Goal: Transaction & Acquisition: Book appointment/travel/reservation

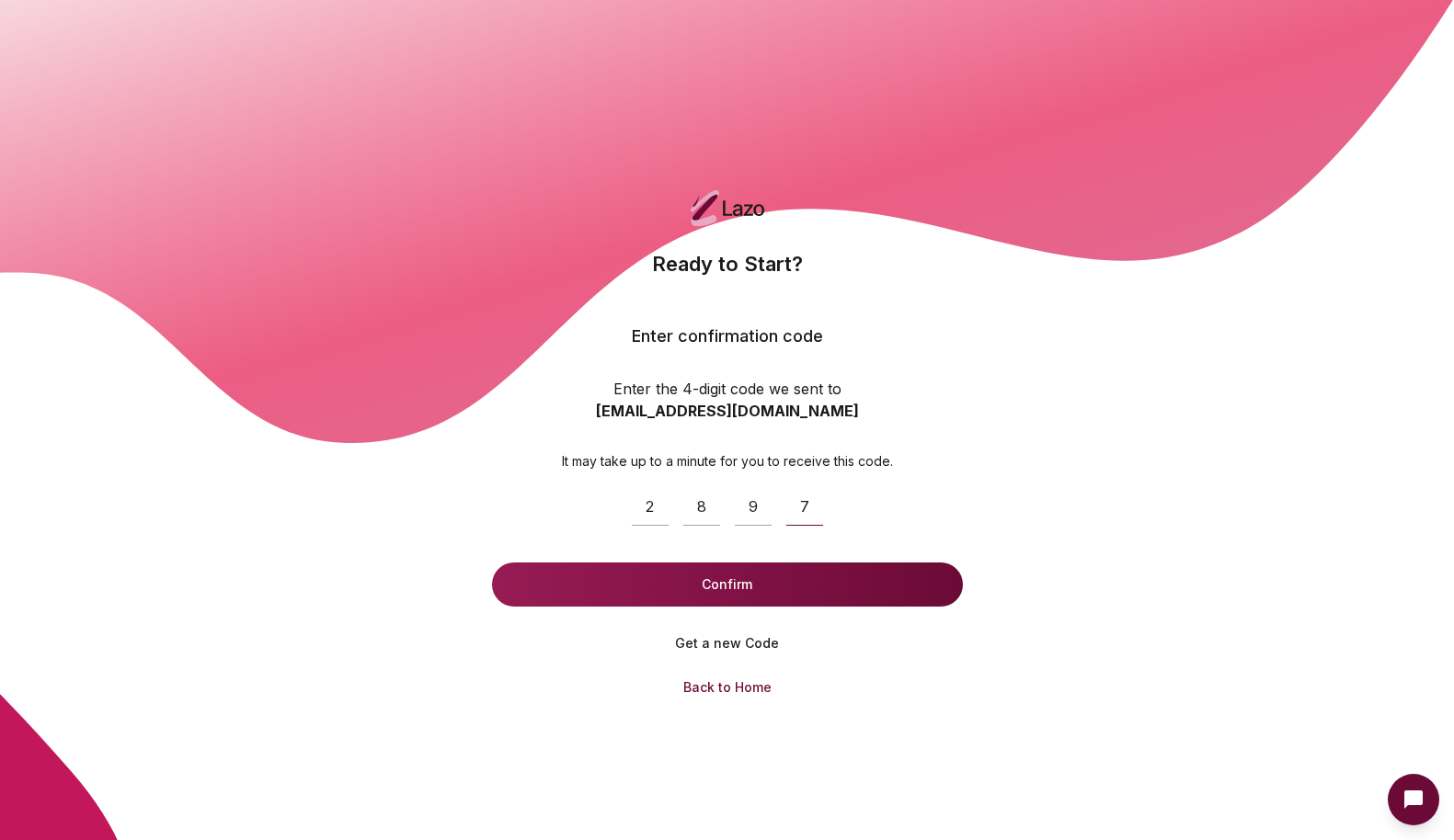
type input "****"
click at [773, 586] on button "Confirm" at bounding box center [727, 584] width 471 height 44
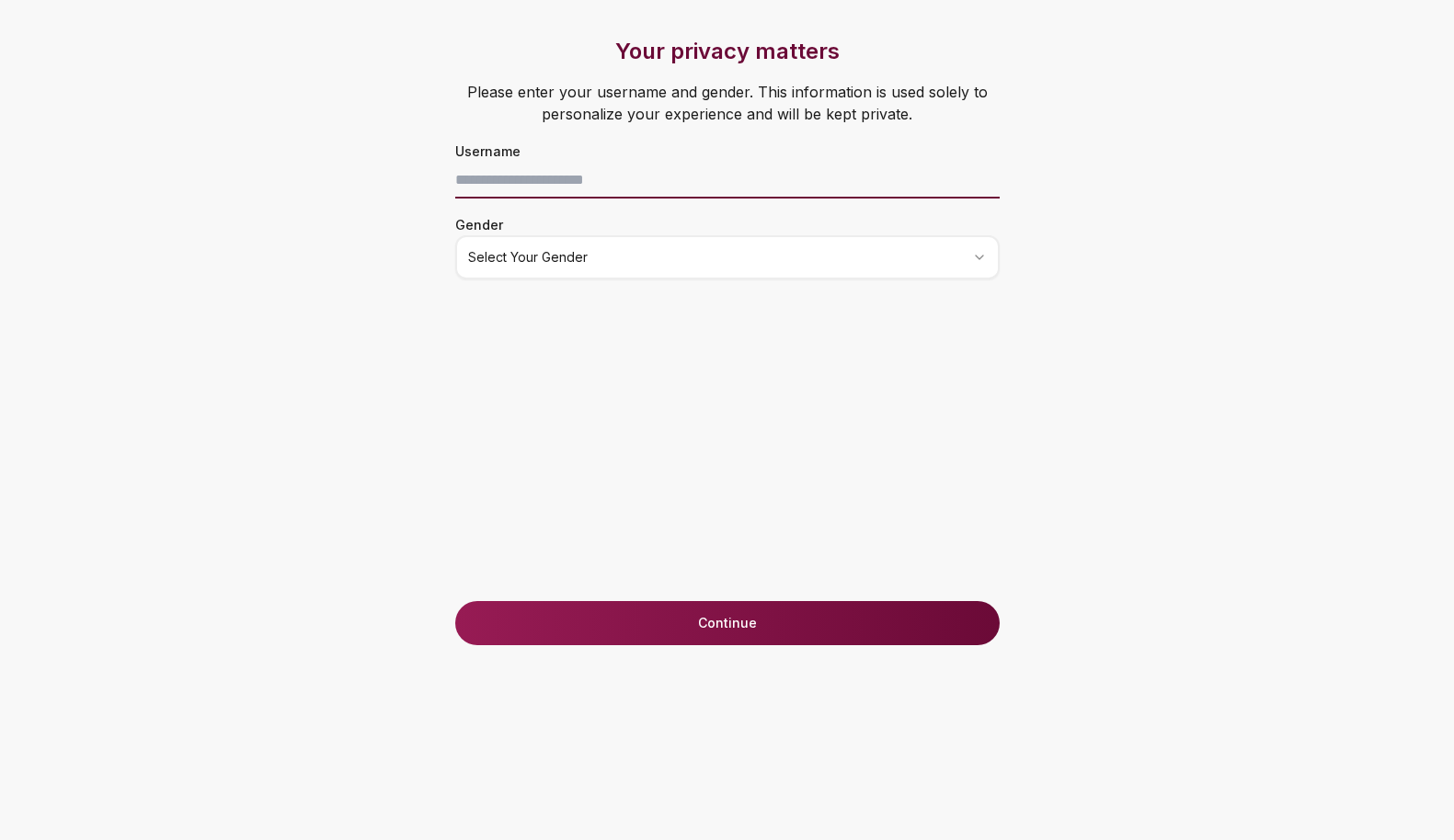
click at [601, 180] on input at bounding box center [728, 180] width 545 height 37
type input "*"
type input "**********"
click at [635, 255] on html "**********" at bounding box center [727, 420] width 1454 height 840
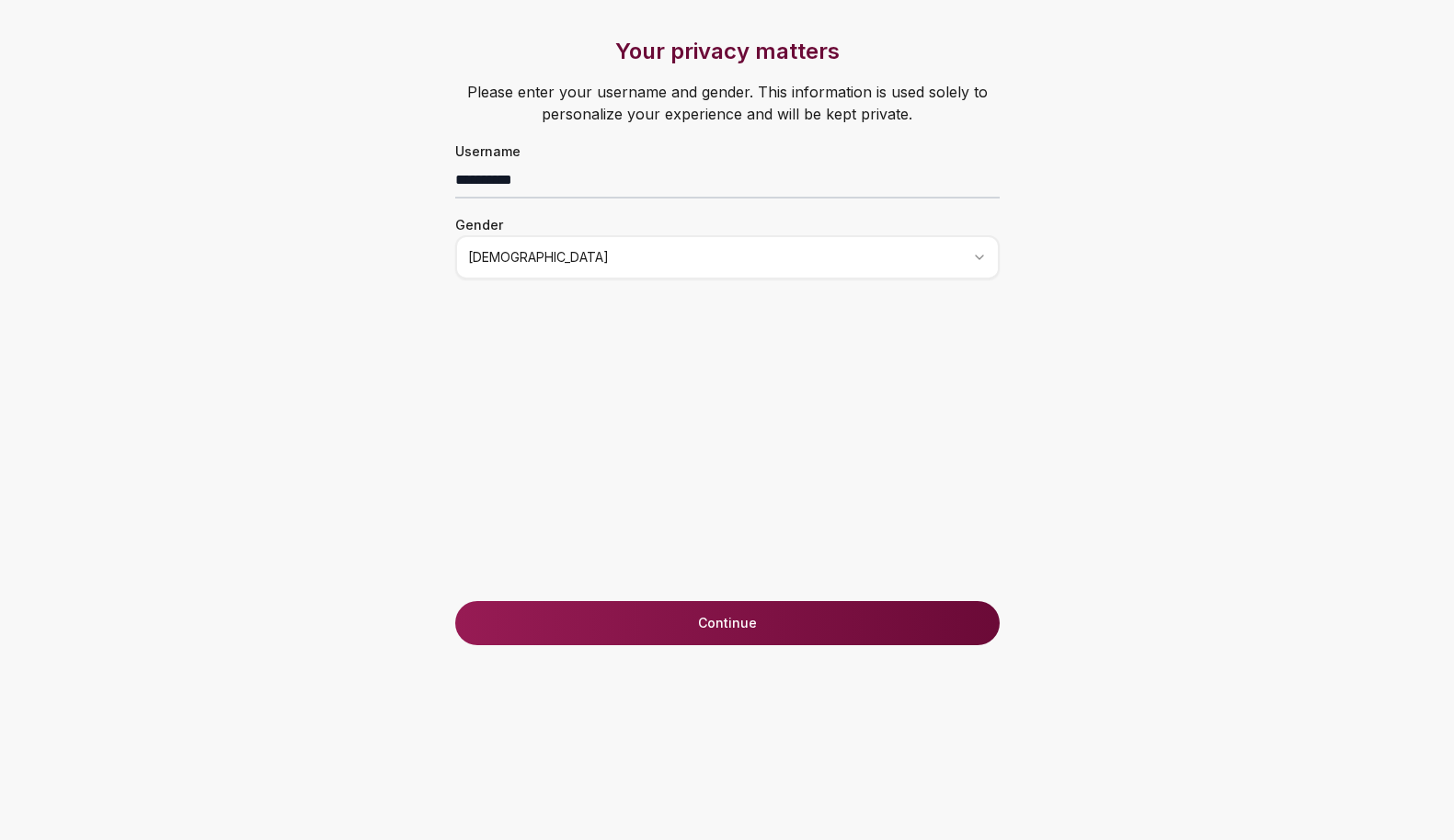
click at [754, 633] on button "Continue" at bounding box center [728, 623] width 545 height 44
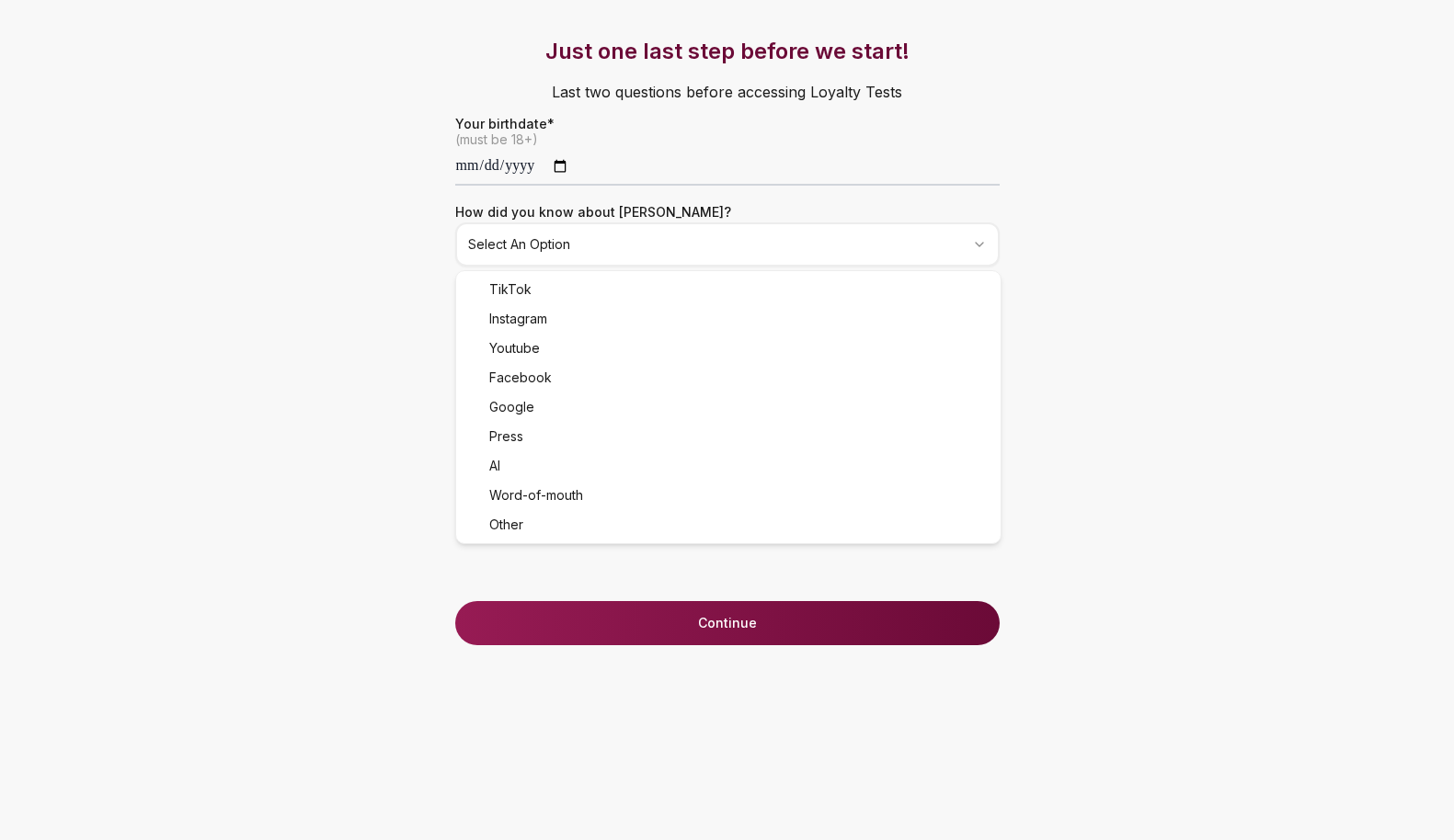
click at [704, 240] on html "**********" at bounding box center [727, 420] width 1454 height 840
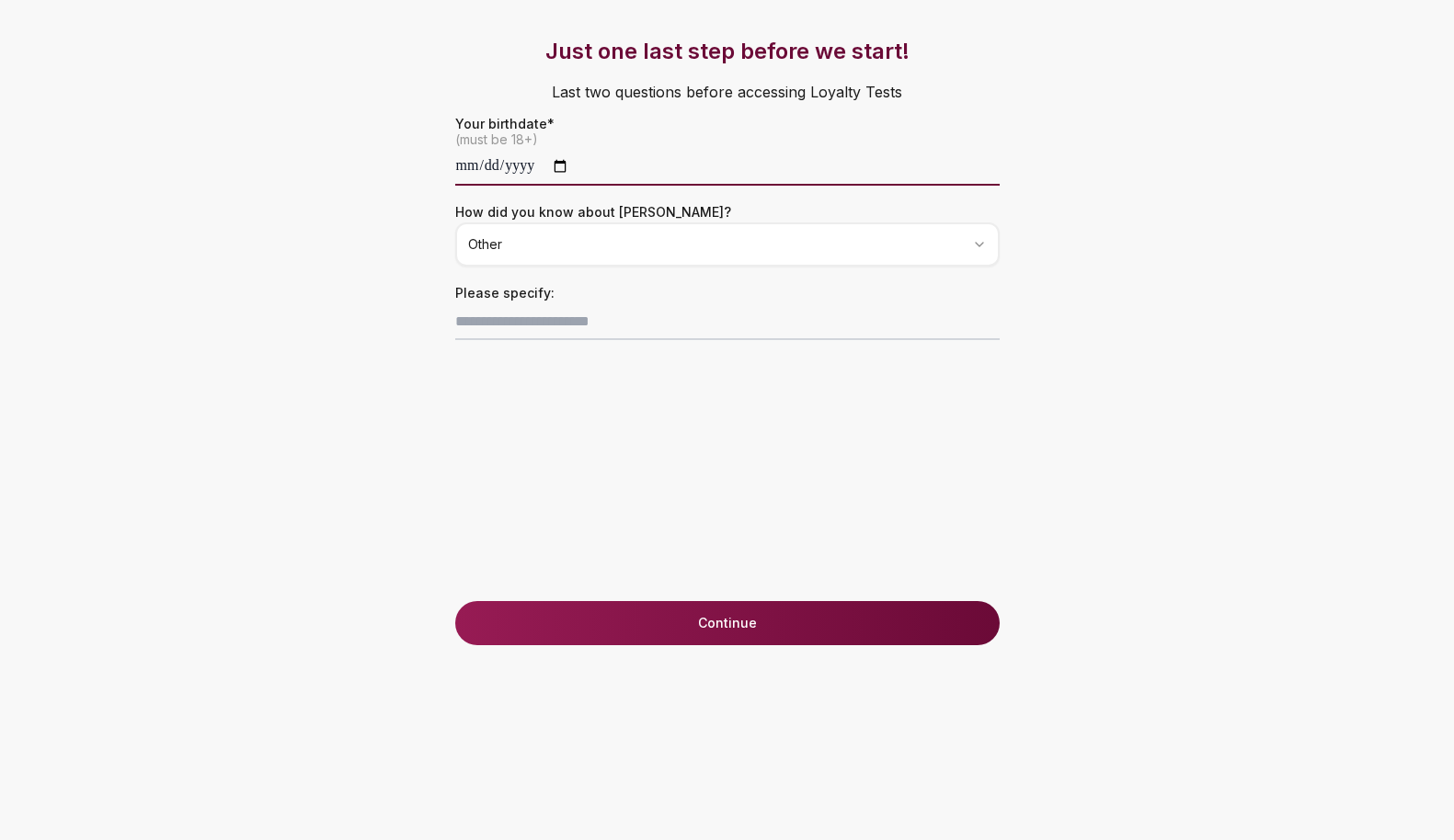
click at [464, 171] on input "date" at bounding box center [728, 167] width 545 height 37
click at [509, 159] on input "date" at bounding box center [728, 167] width 545 height 37
click at [799, 469] on div "Just one last step before we start! Last two questions before accessing Loyalty…" at bounding box center [727, 320] width 618 height 565
click at [518, 161] on input "date" at bounding box center [728, 167] width 545 height 37
click at [550, 166] on input "**********" at bounding box center [728, 167] width 545 height 37
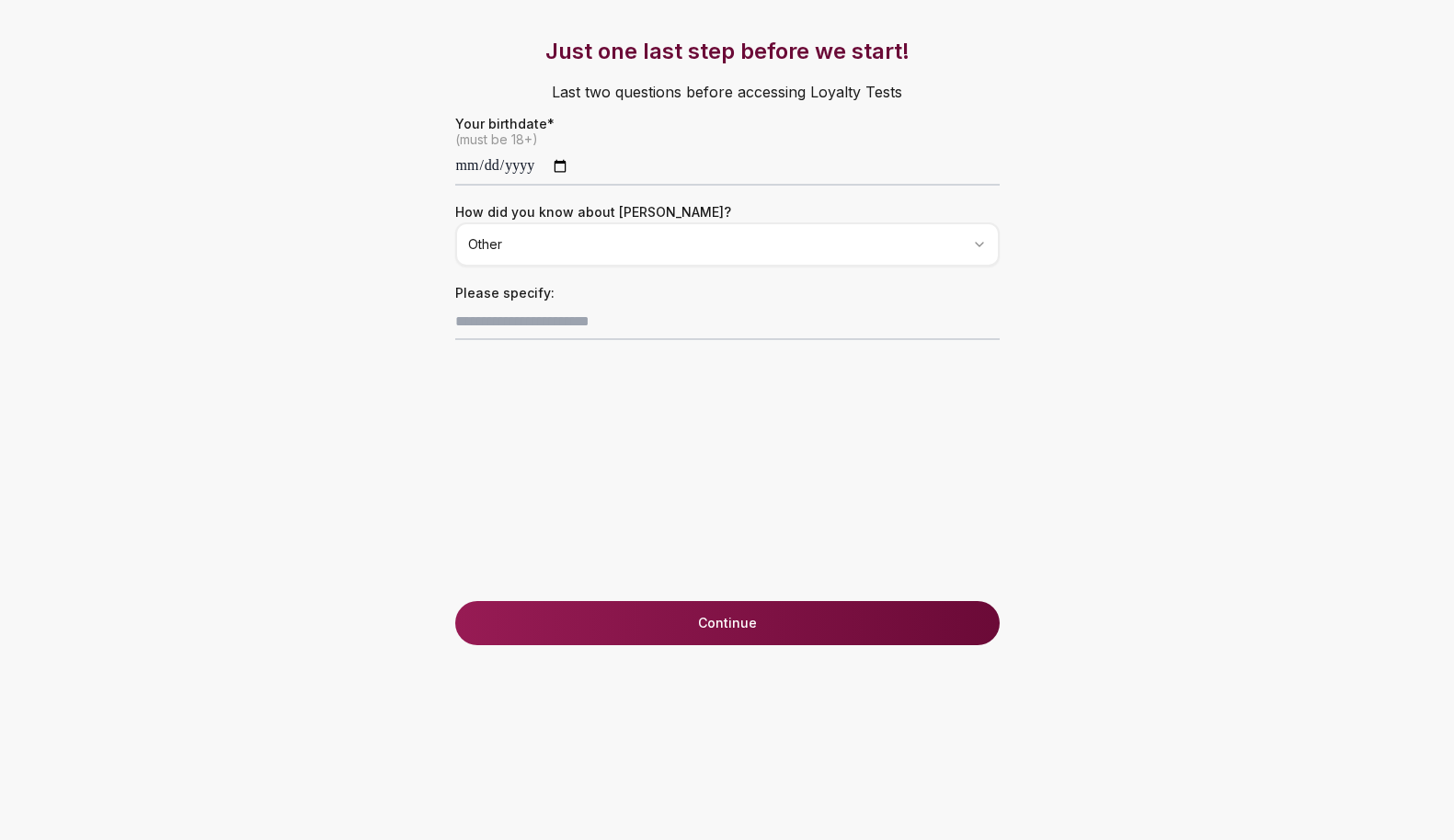
click at [673, 452] on div "**********" at bounding box center [727, 320] width 618 height 565
click at [747, 634] on button "Continue" at bounding box center [728, 623] width 545 height 44
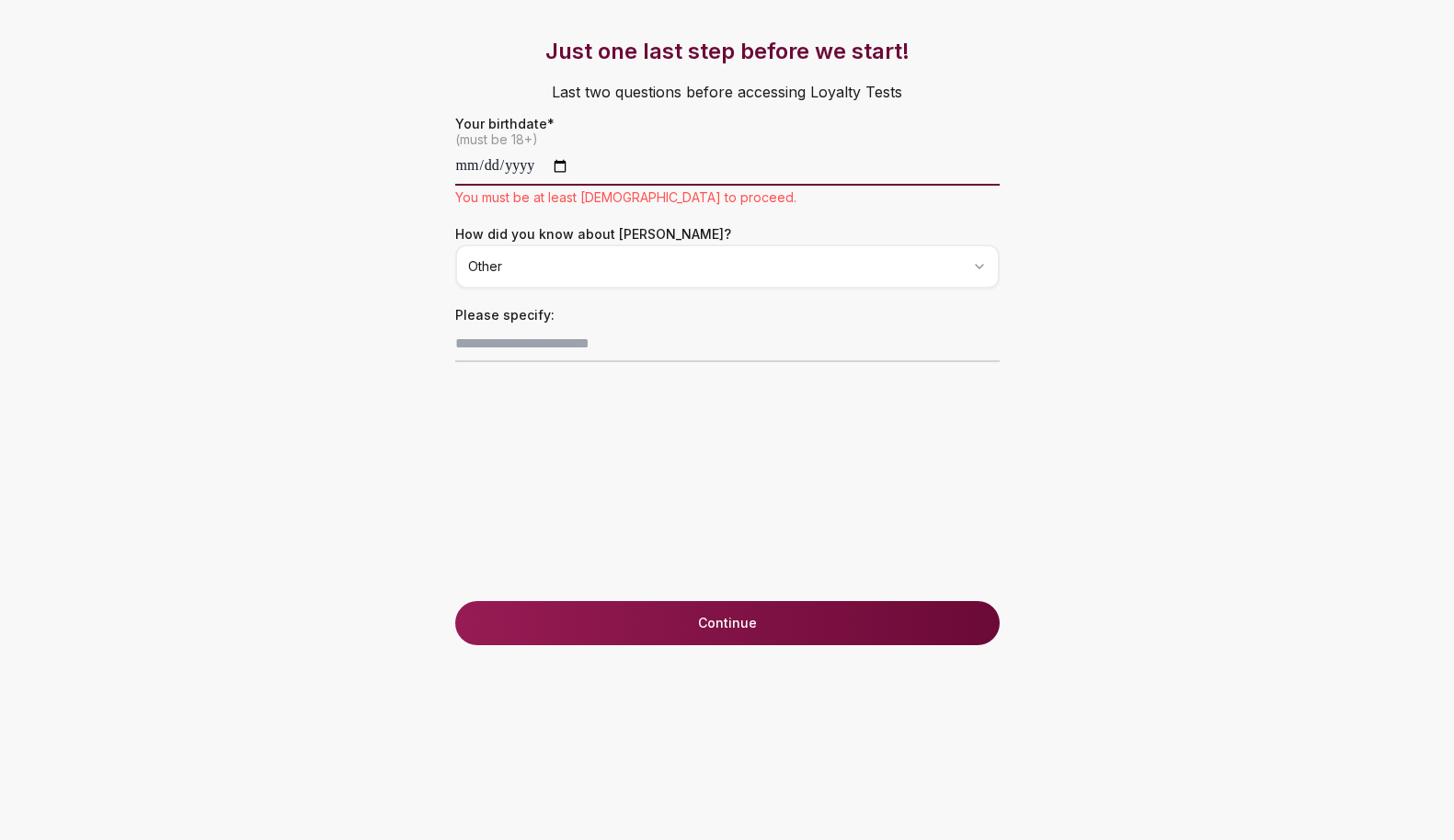
click at [464, 161] on input "**********" at bounding box center [728, 167] width 545 height 37
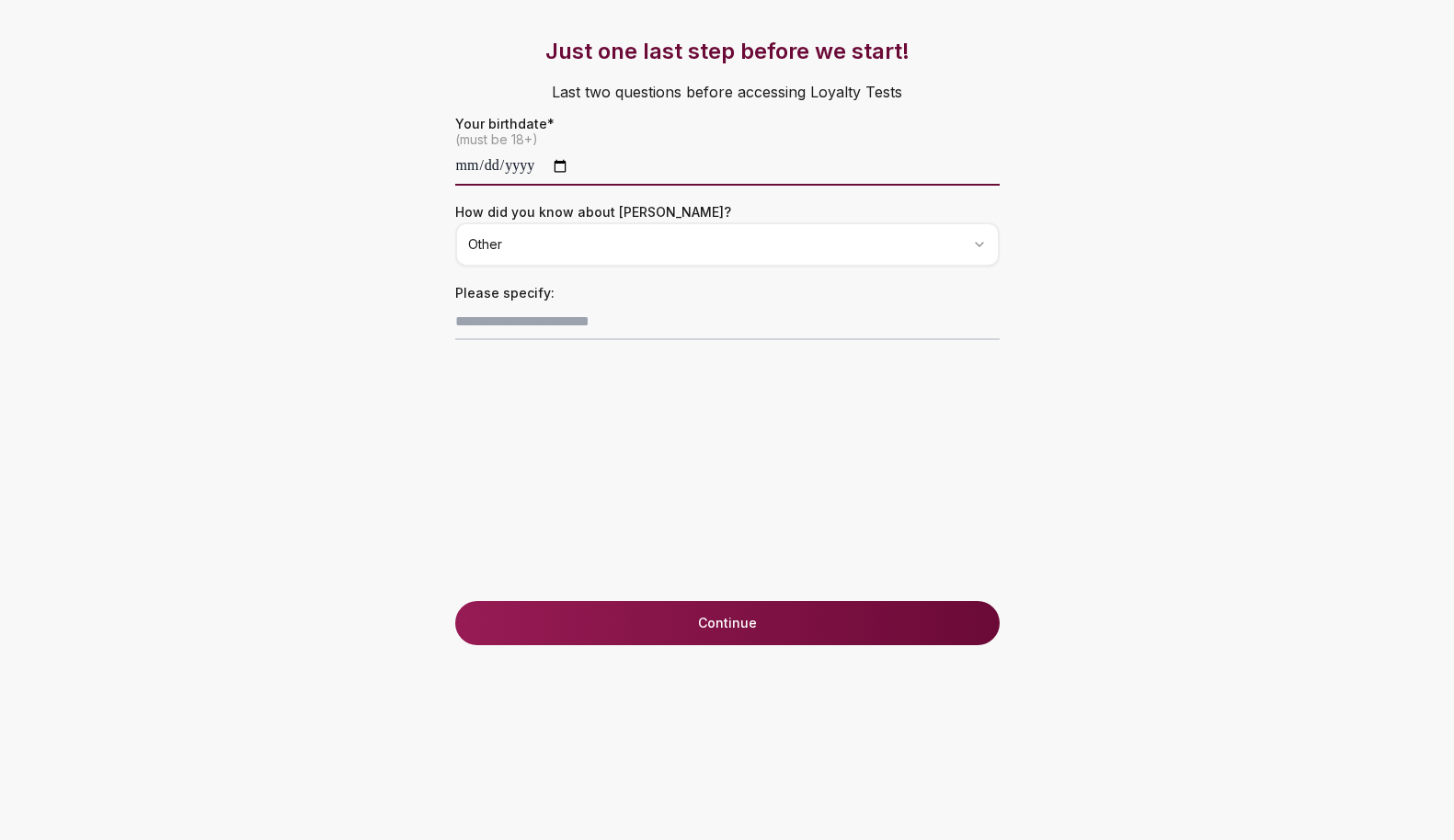
type input "**********"
click at [627, 499] on div "**********" at bounding box center [727, 320] width 618 height 565
click at [688, 621] on button "Continue" at bounding box center [728, 623] width 545 height 44
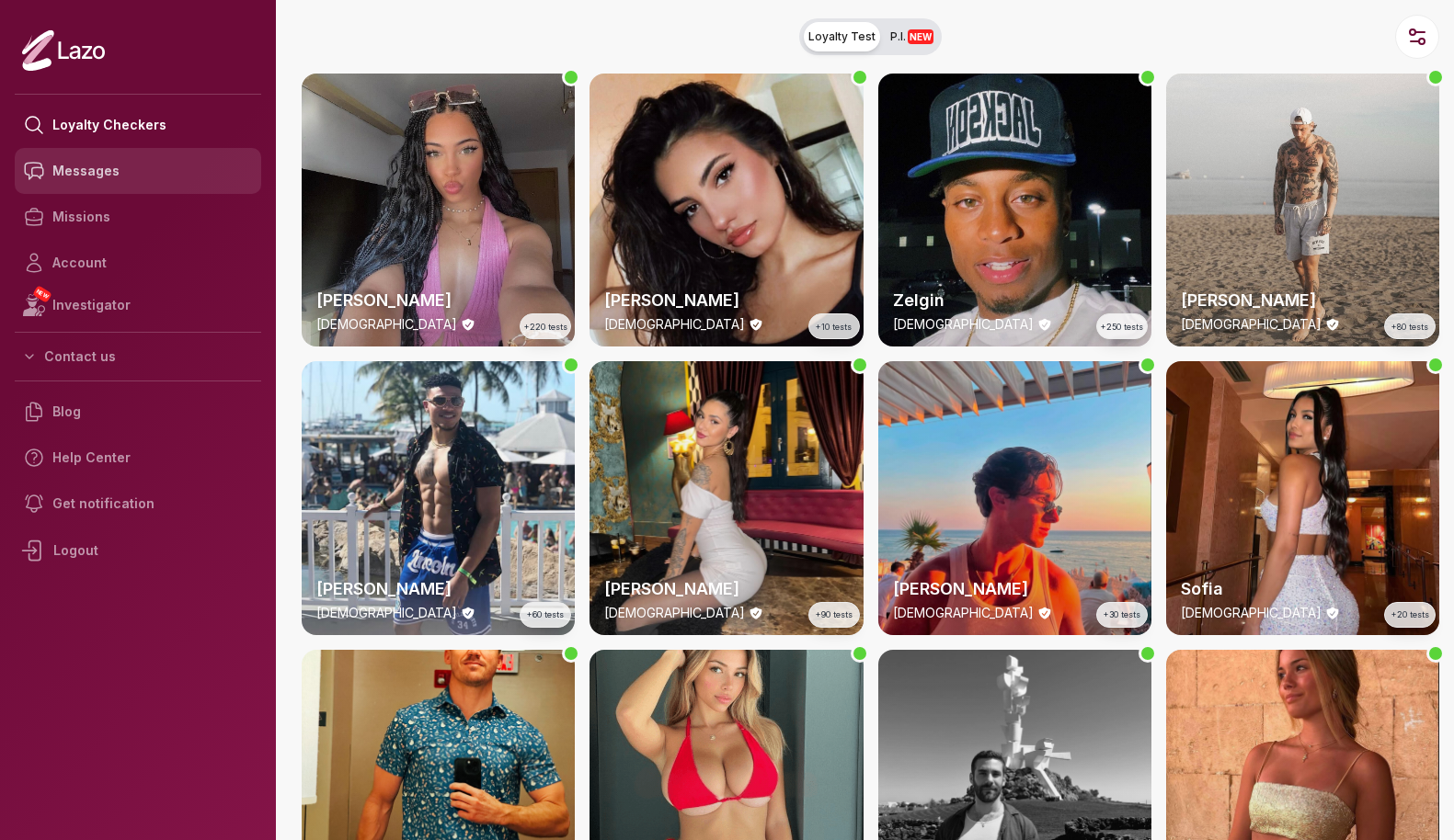
click at [100, 168] on link "Messages" at bounding box center [138, 170] width 246 height 46
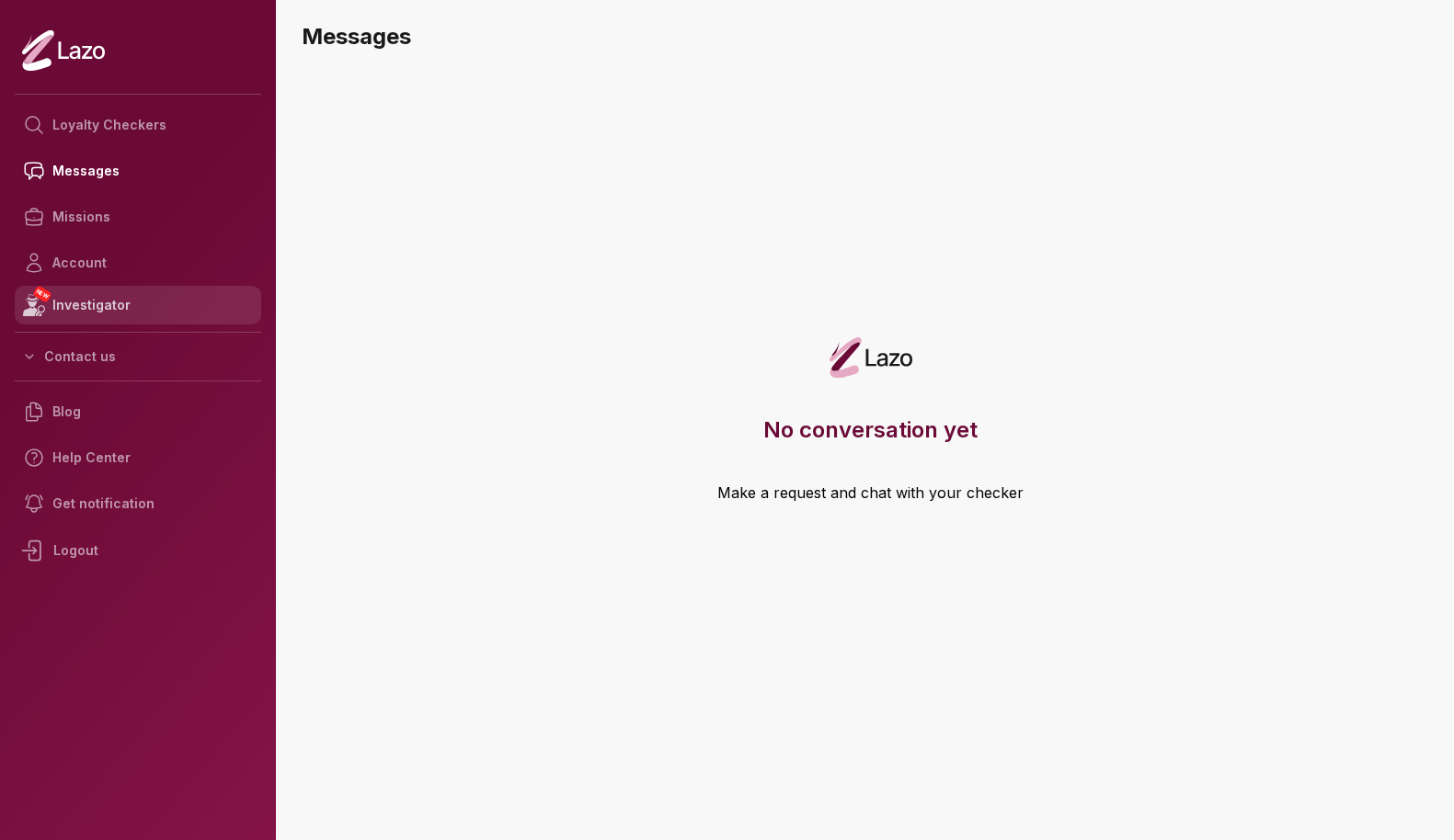
click at [105, 308] on link "NEW Investigator" at bounding box center [138, 306] width 246 height 39
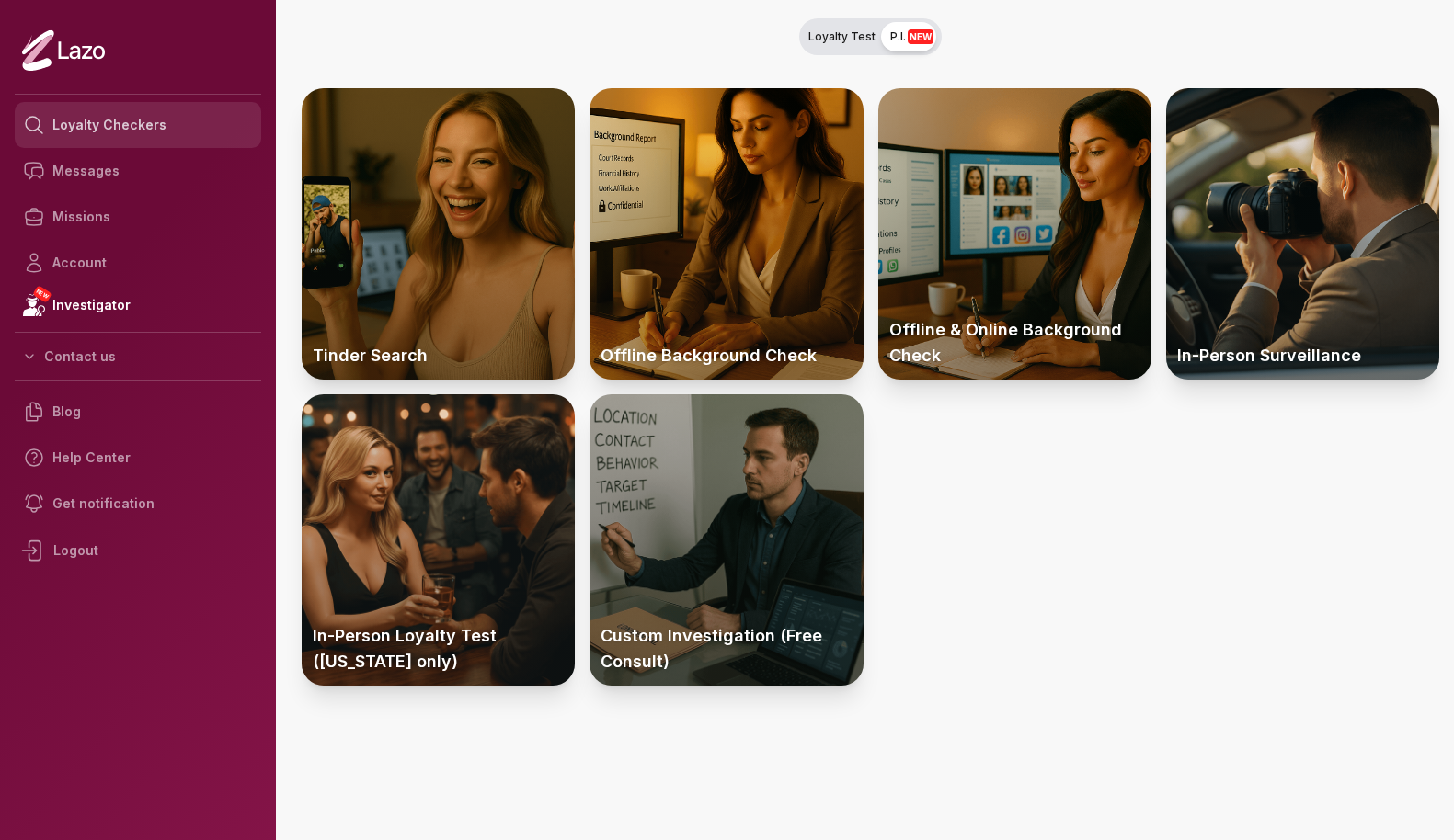
click at [157, 137] on link "Loyalty Checkers" at bounding box center [138, 125] width 246 height 46
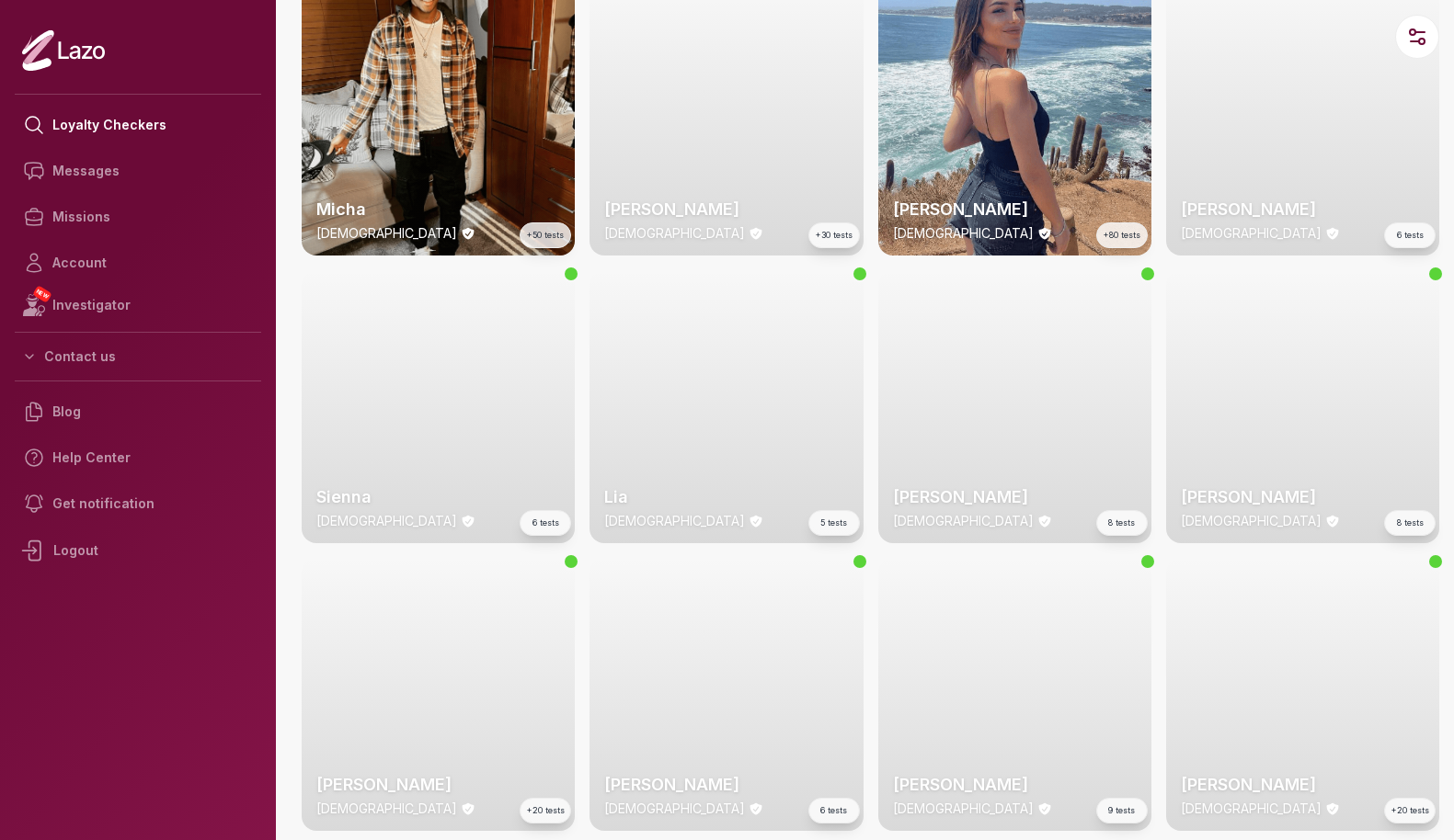
scroll to position [1526, 0]
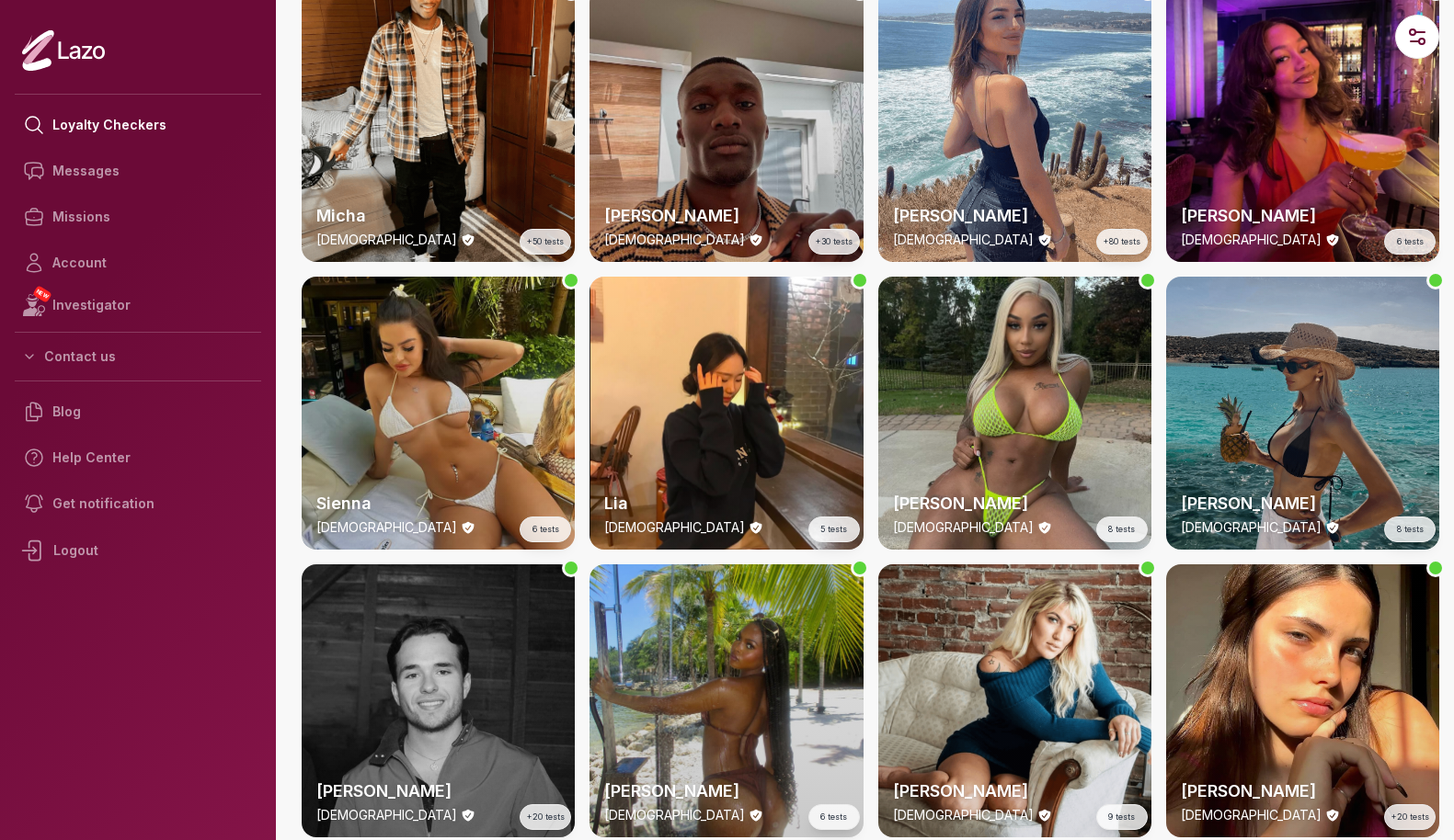
click at [524, 447] on div "Sienna [DEMOGRAPHIC_DATA] 6 tests" at bounding box center [439, 413] width 273 height 273
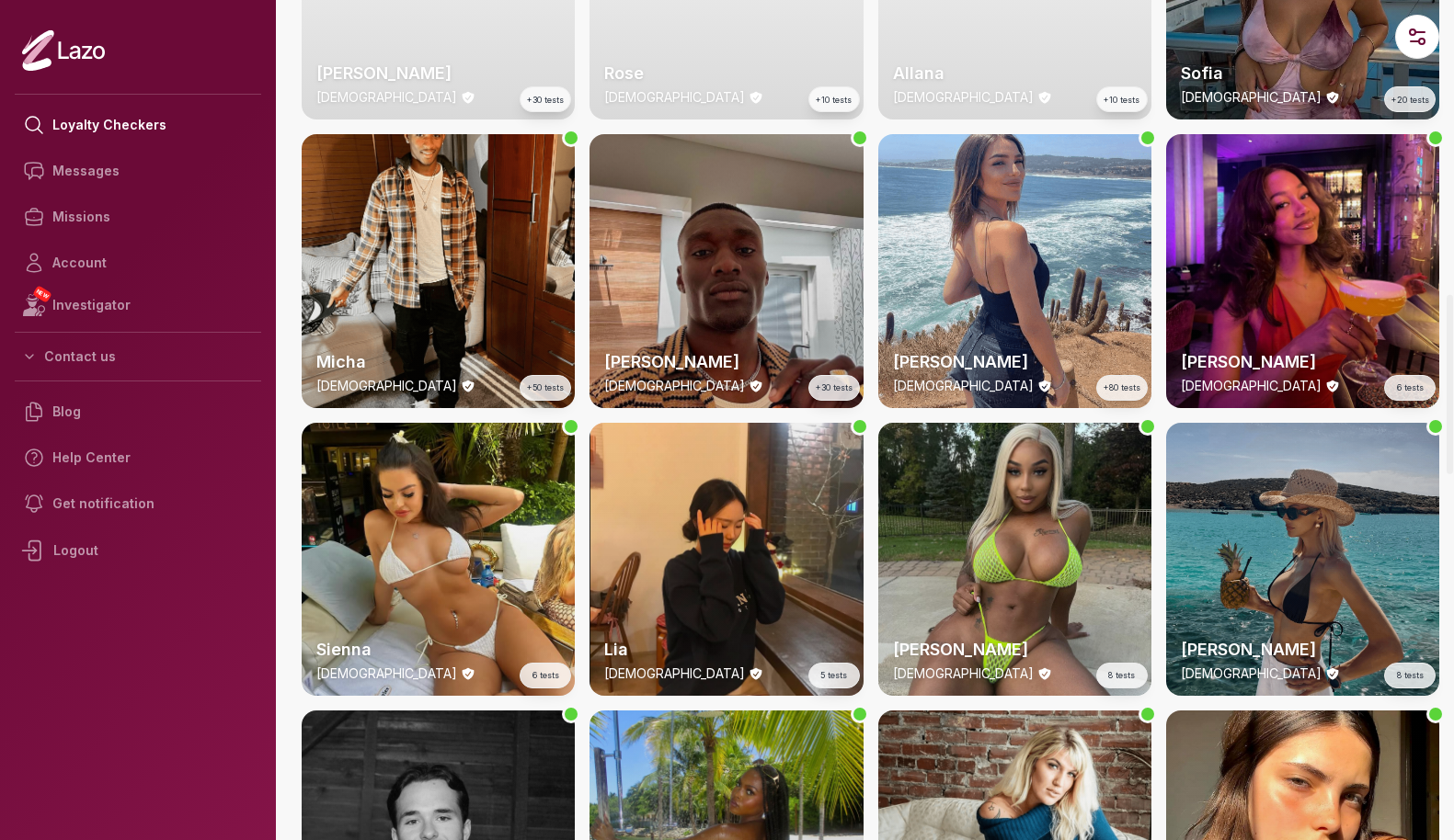
scroll to position [1375, 0]
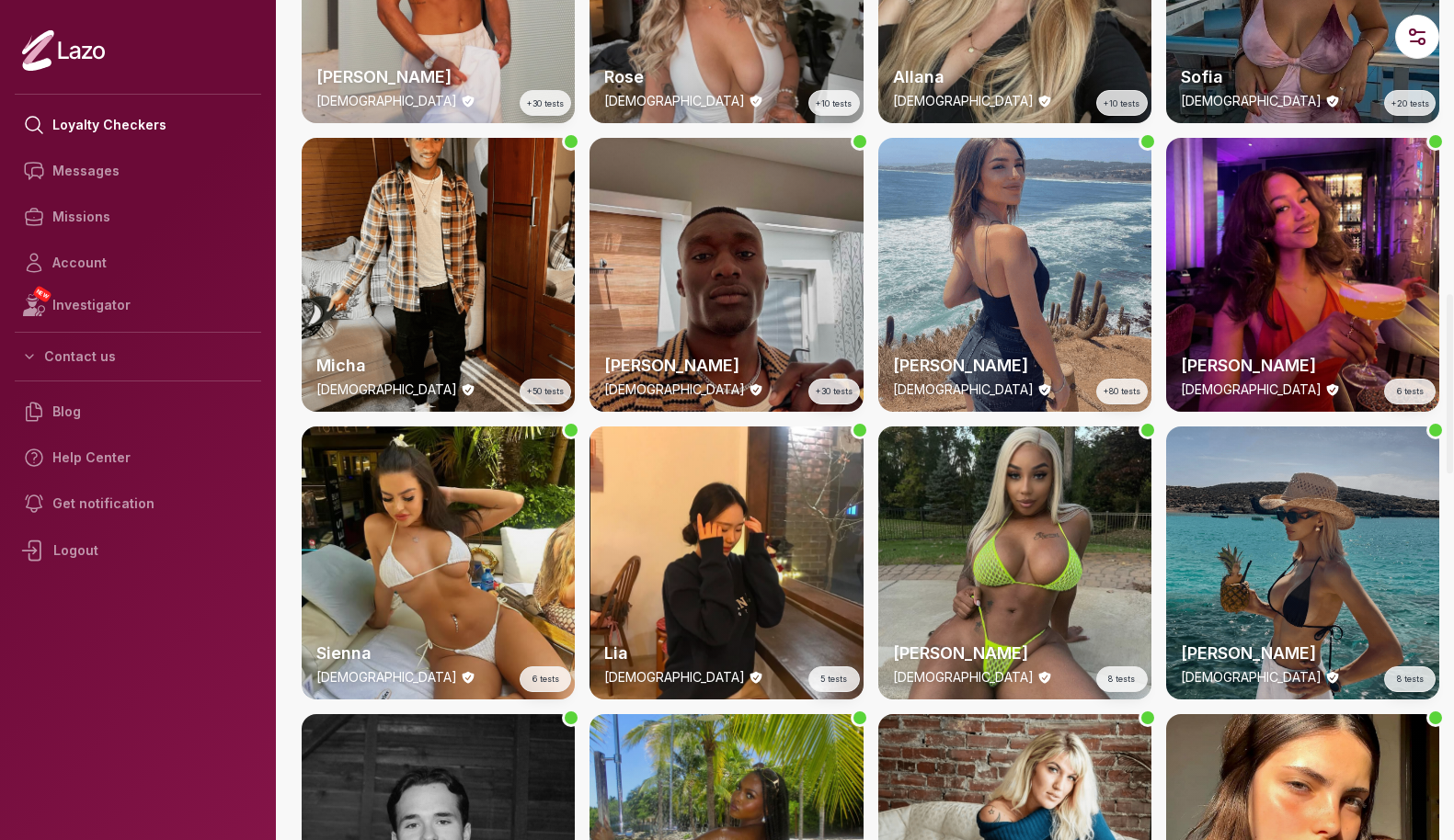
click at [985, 312] on div "Alba [DEMOGRAPHIC_DATA] +80 tests" at bounding box center [1015, 274] width 273 height 273
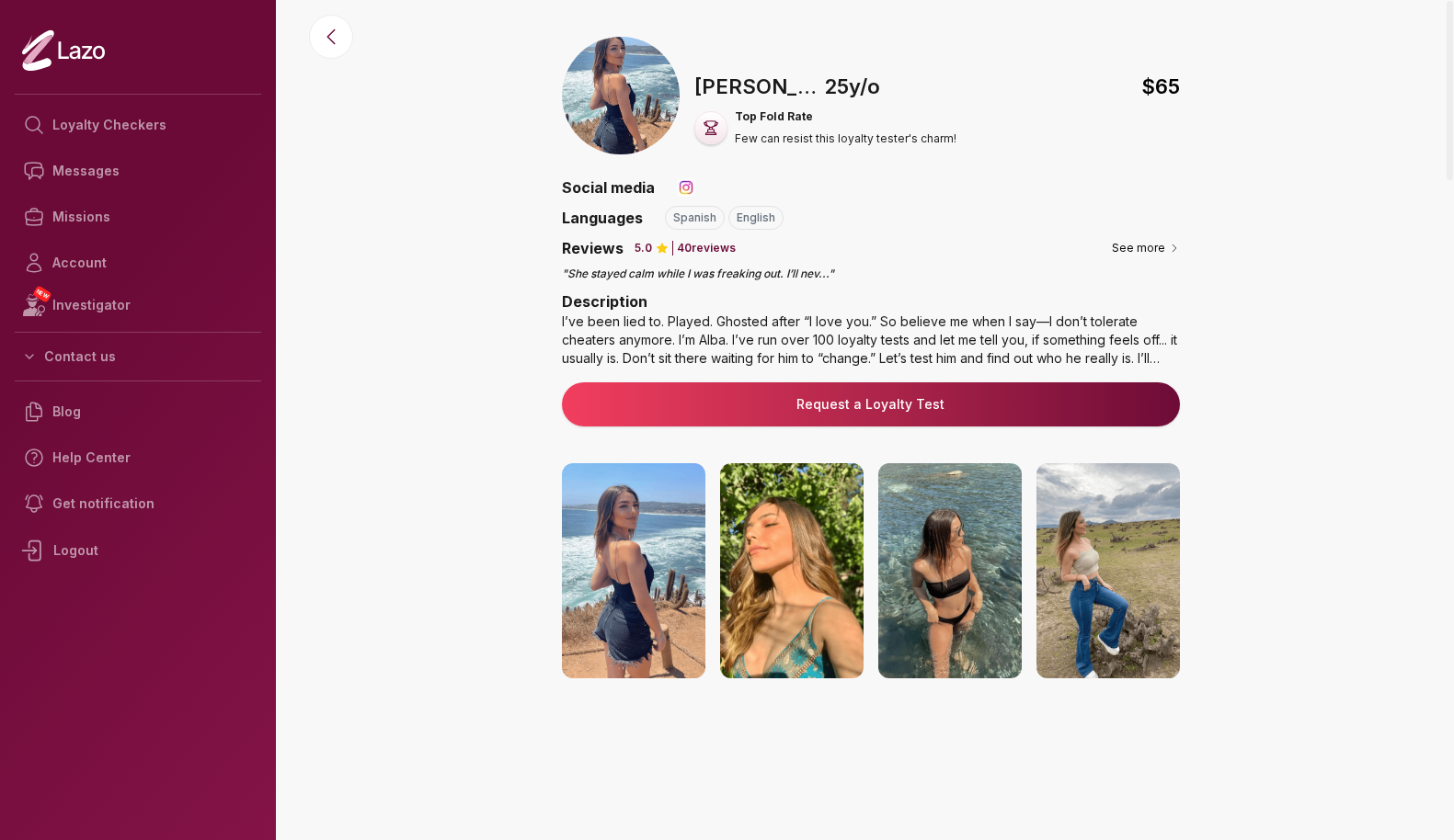
click at [636, 86] on img at bounding box center [621, 96] width 118 height 118
click at [1139, 244] on button "See more" at bounding box center [1145, 248] width 68 height 19
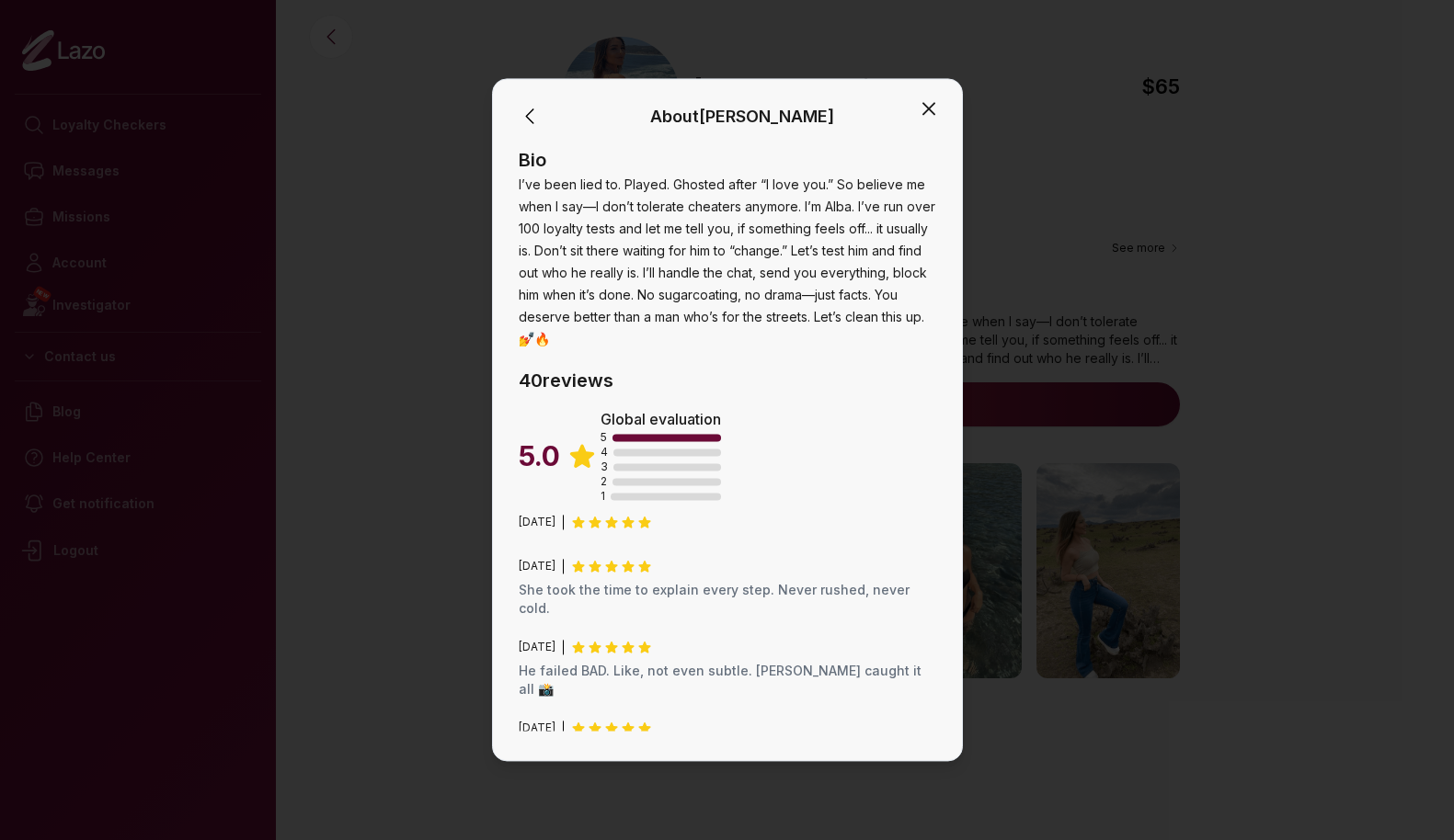
click at [932, 102] on icon "button" at bounding box center [930, 109] width 22 height 22
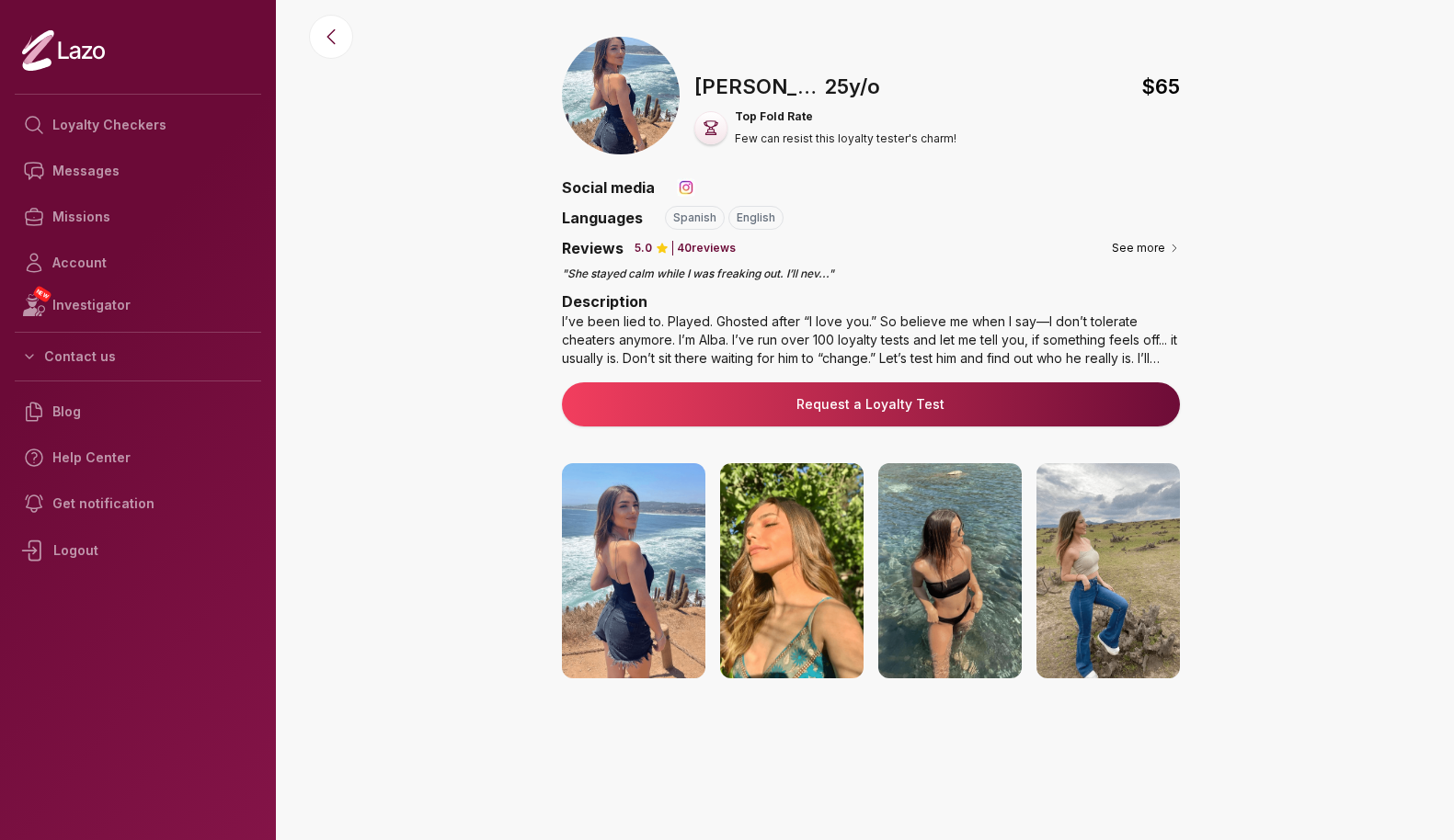
click at [645, 603] on img at bounding box center [634, 571] width 143 height 216
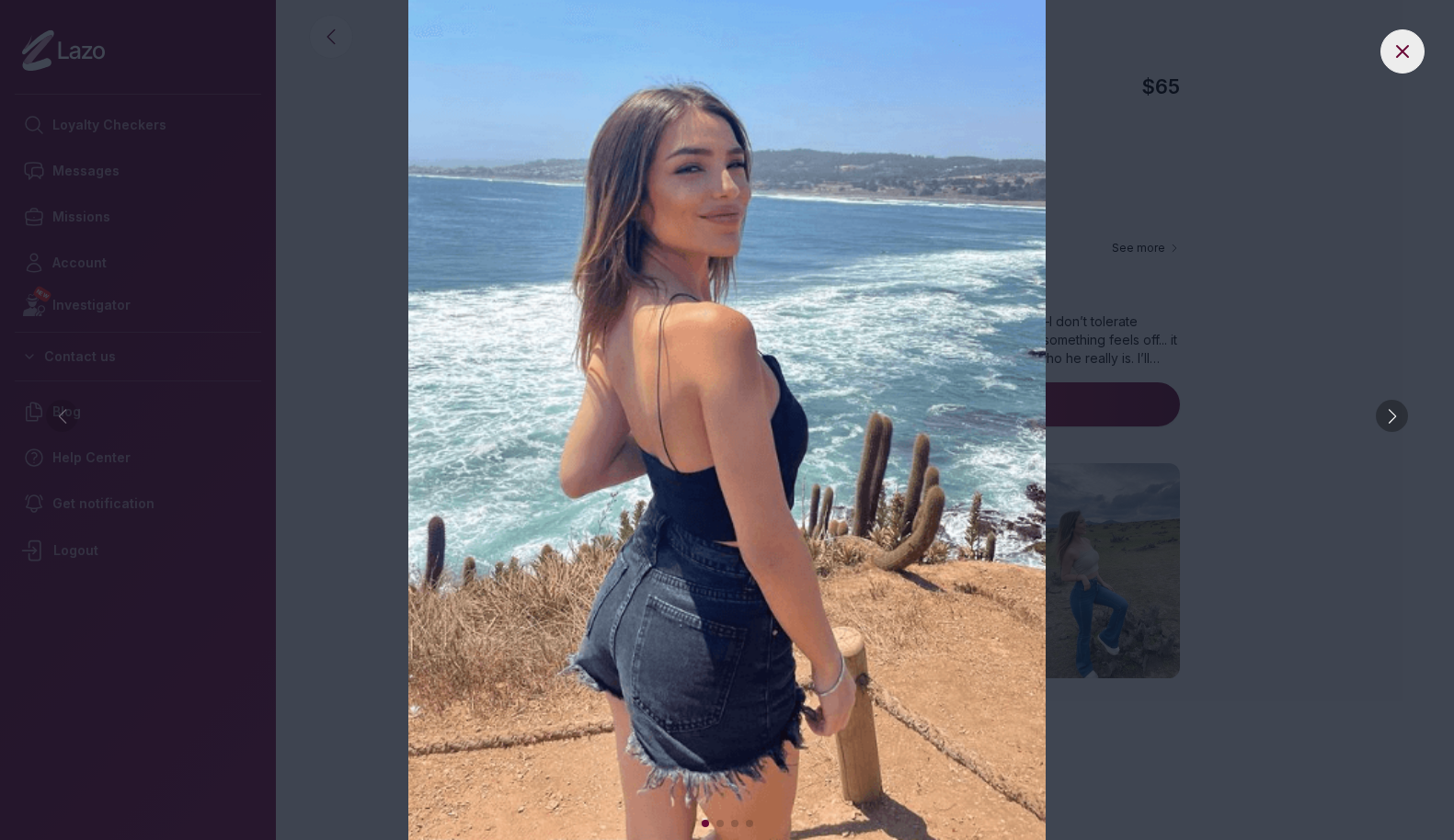
click at [1394, 416] on div at bounding box center [1392, 415] width 33 height 33
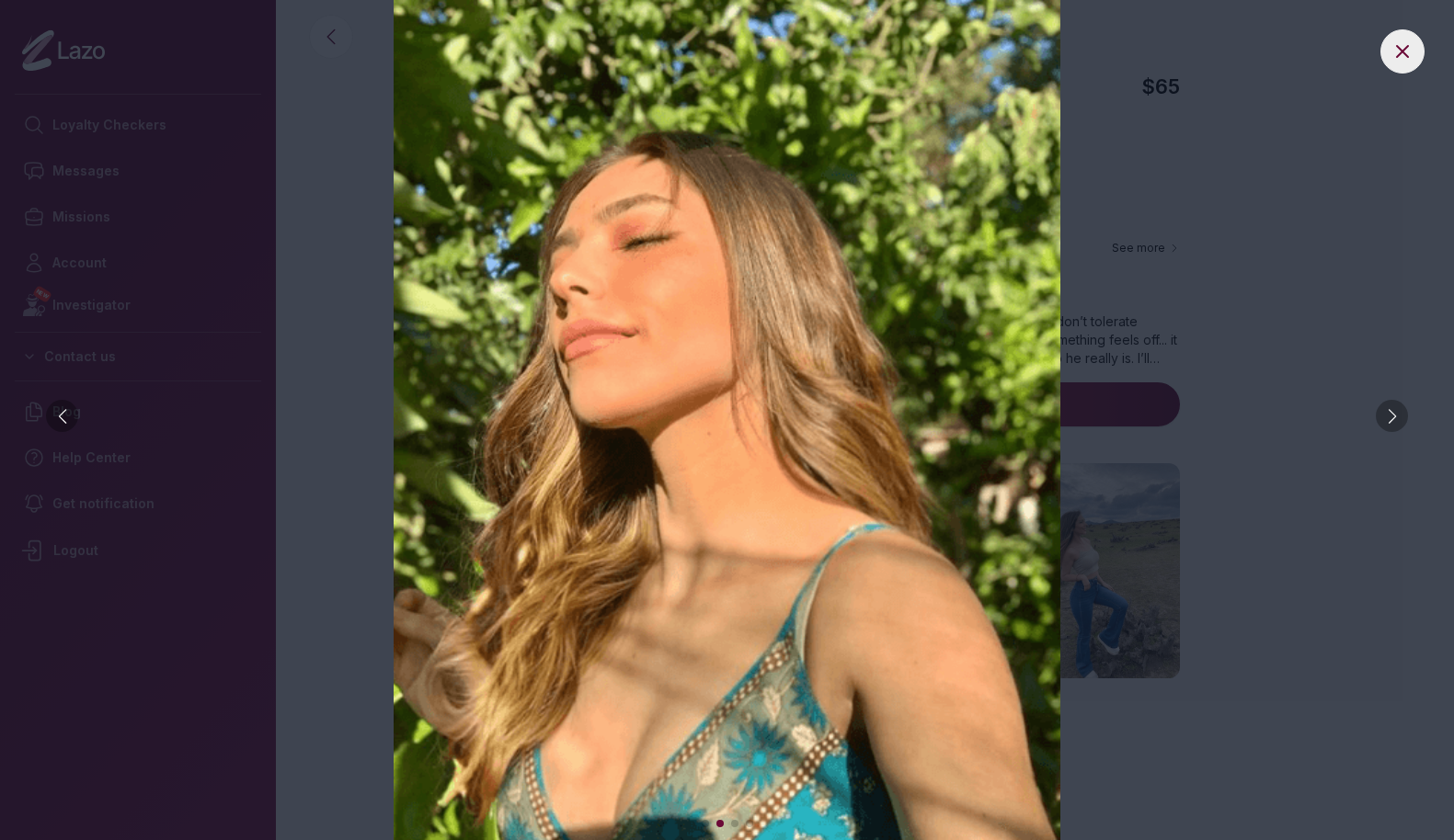
click at [1394, 416] on div at bounding box center [1392, 415] width 33 height 33
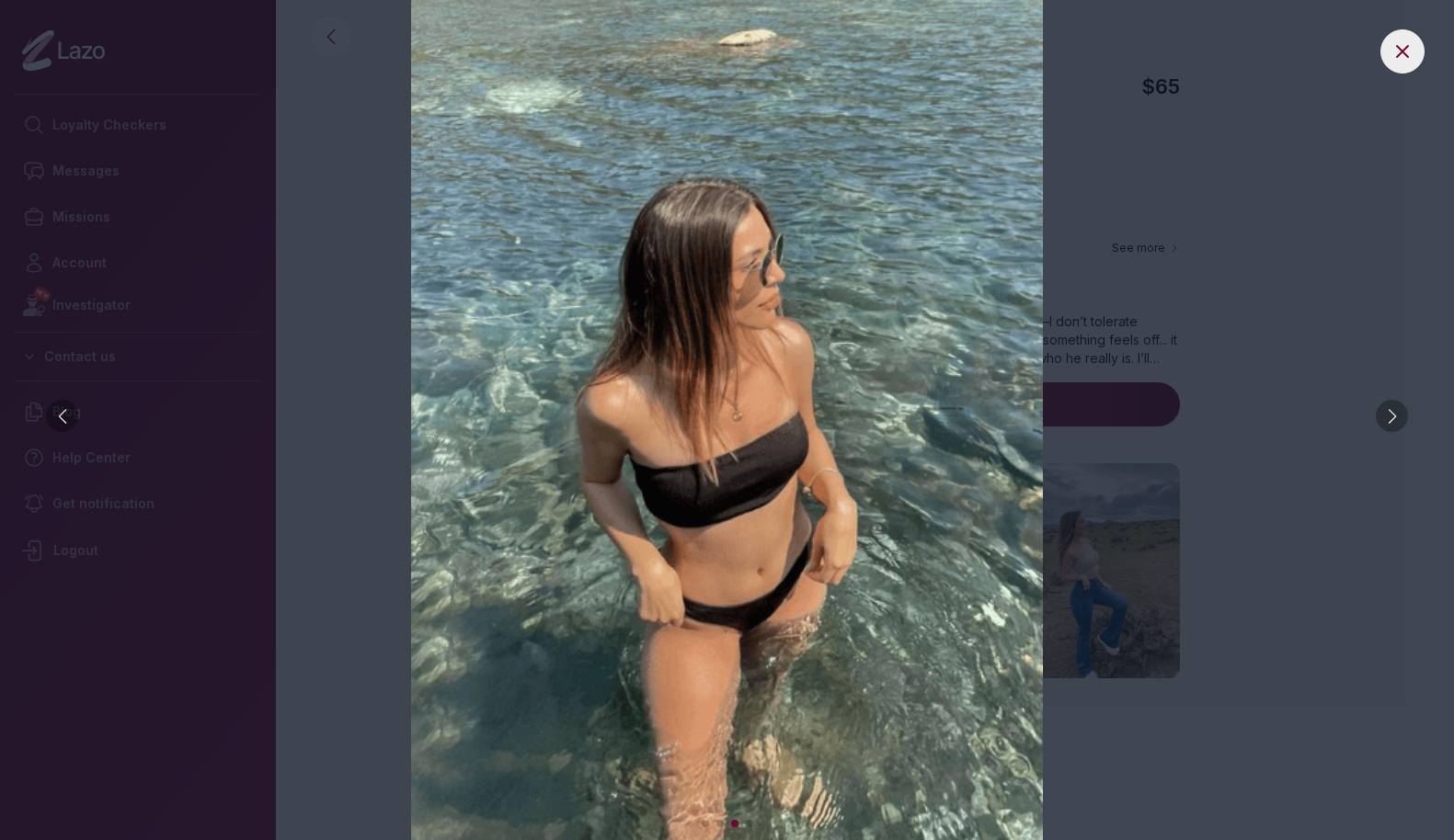
click at [1394, 416] on div at bounding box center [1392, 415] width 33 height 33
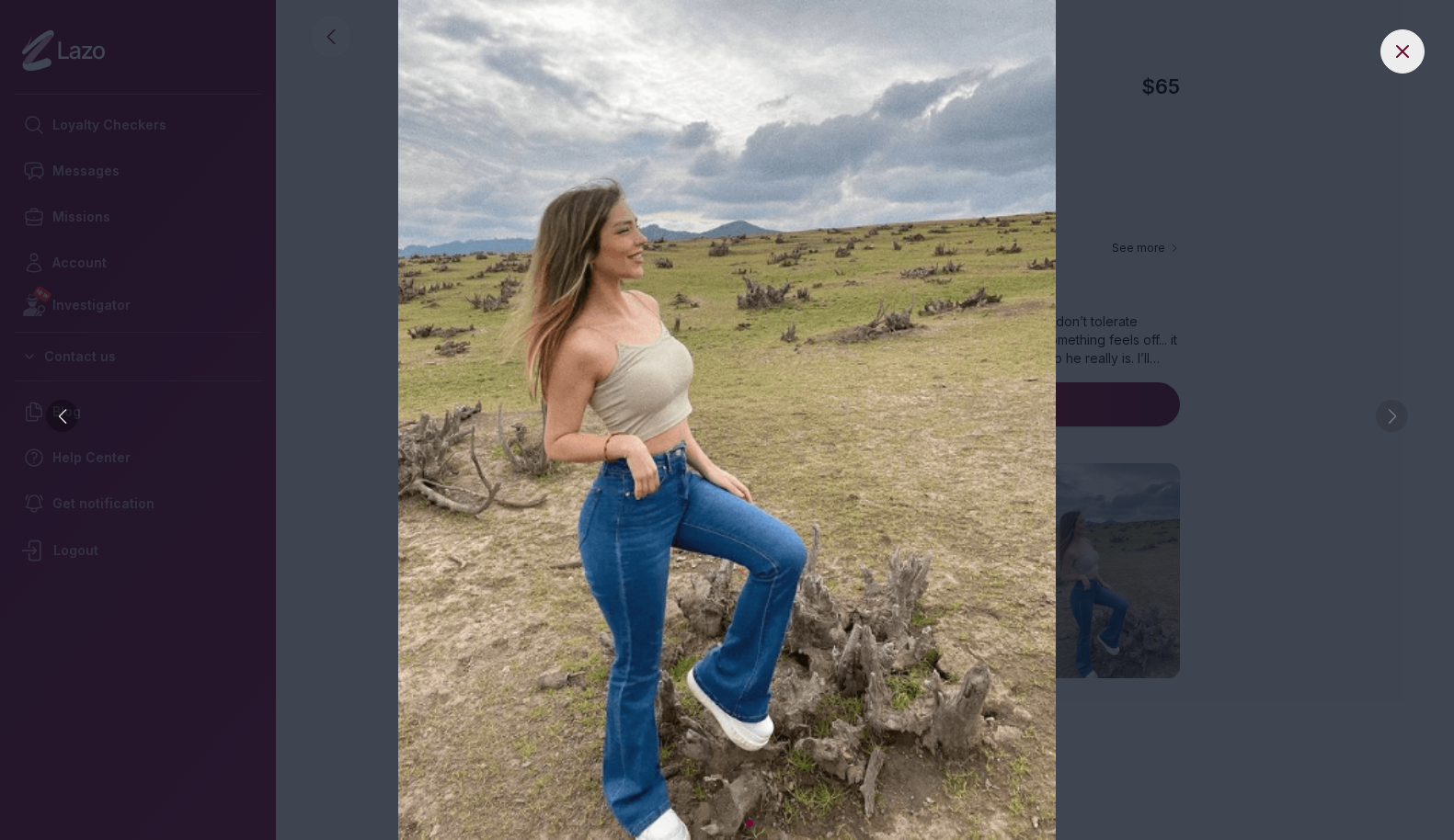
click at [1394, 416] on img at bounding box center [727, 420] width 1381 height 840
click at [1412, 62] on button at bounding box center [1402, 51] width 44 height 44
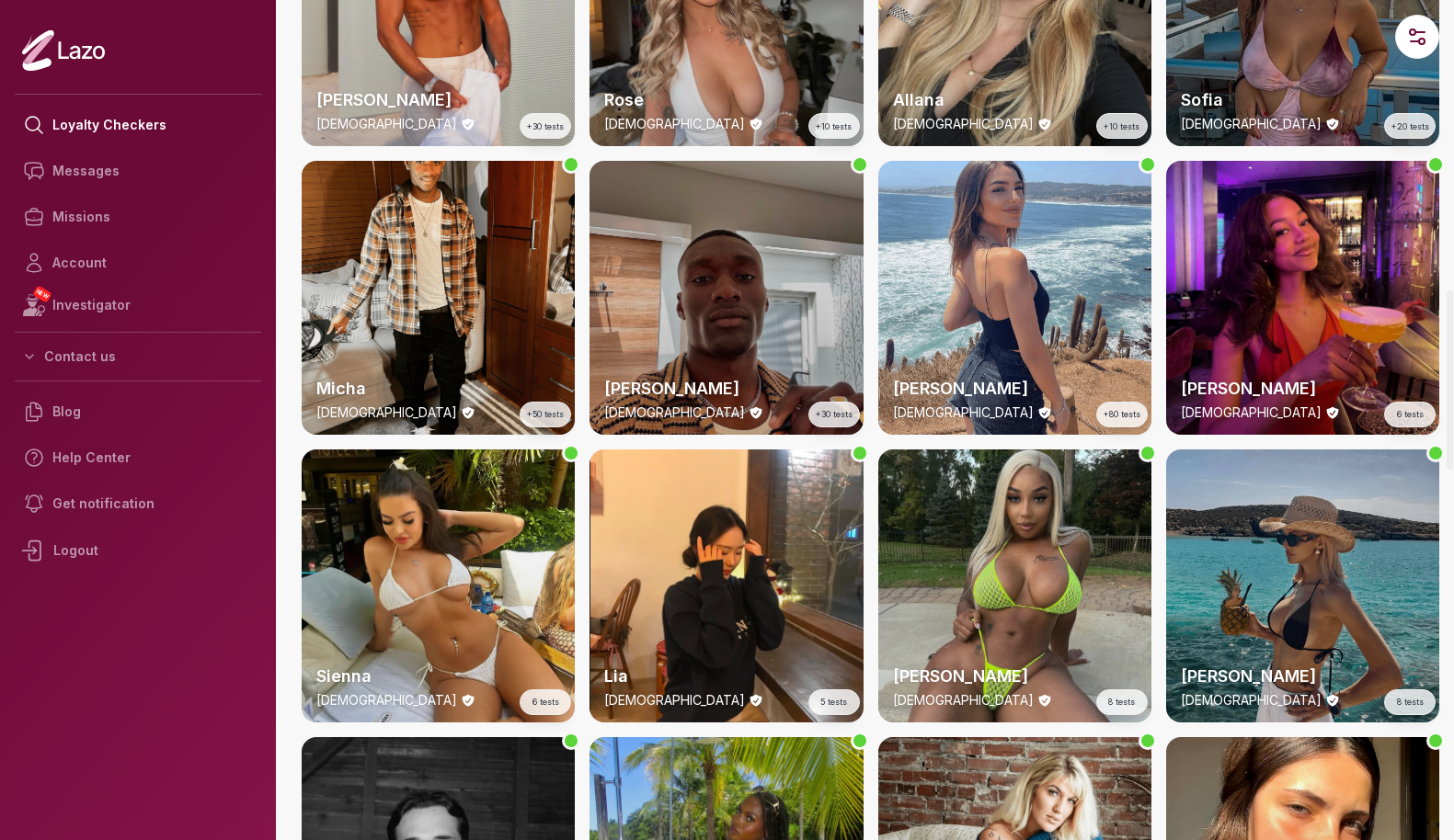
scroll to position [1357, 0]
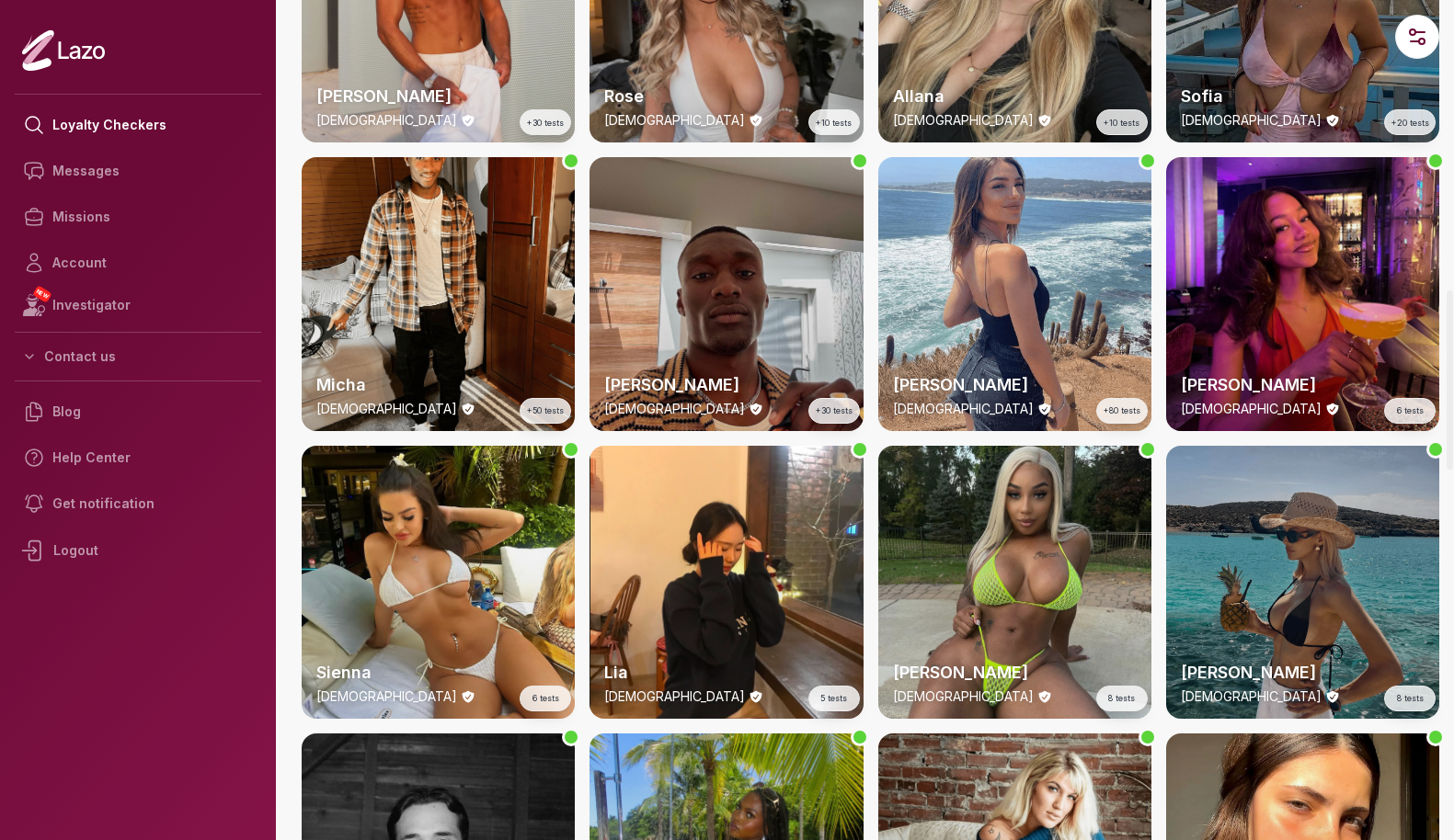
click at [1252, 646] on div "[PERSON_NAME] [DEMOGRAPHIC_DATA] 8 tests" at bounding box center [1303, 682] width 273 height 73
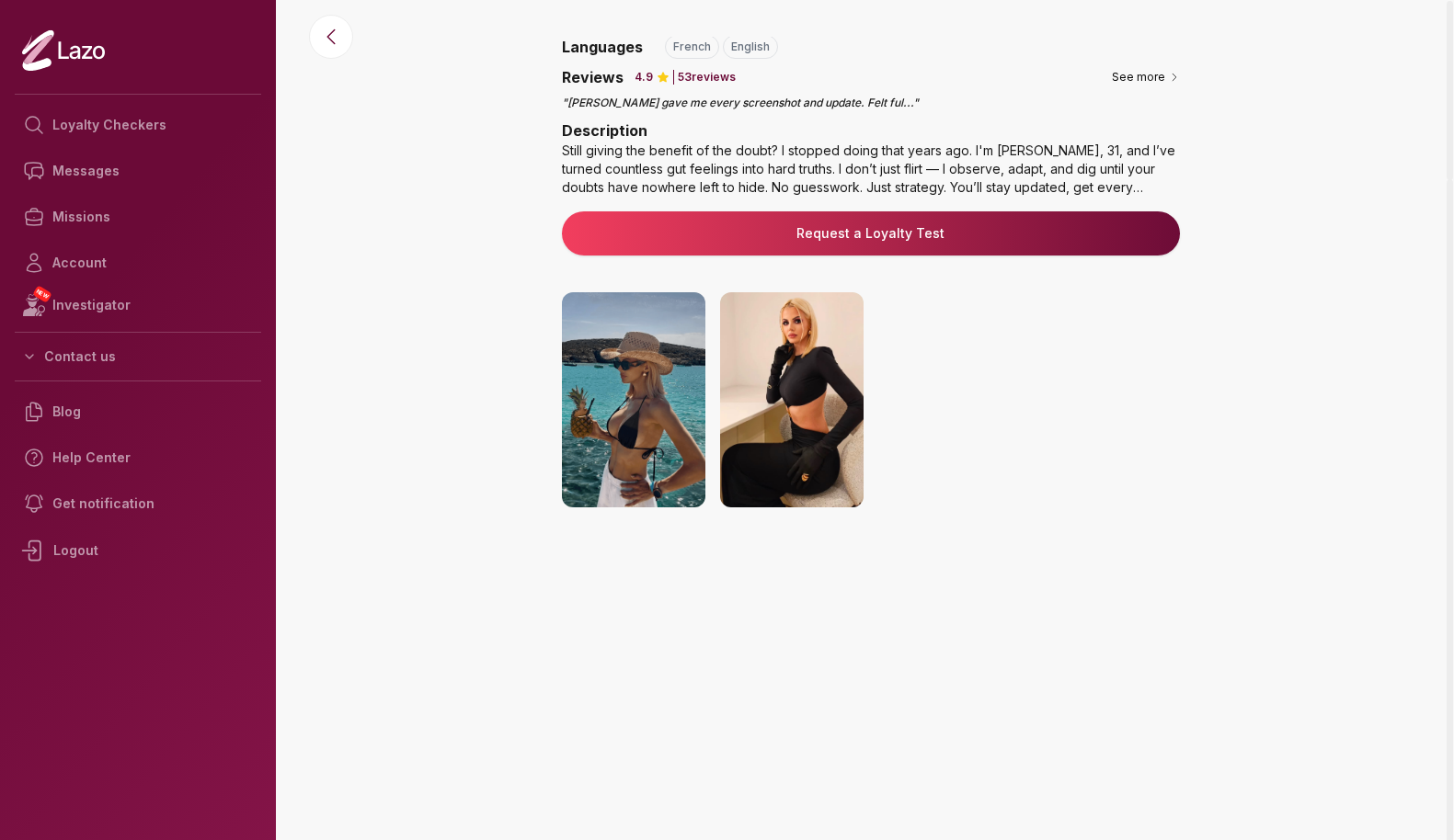
scroll to position [171, 0]
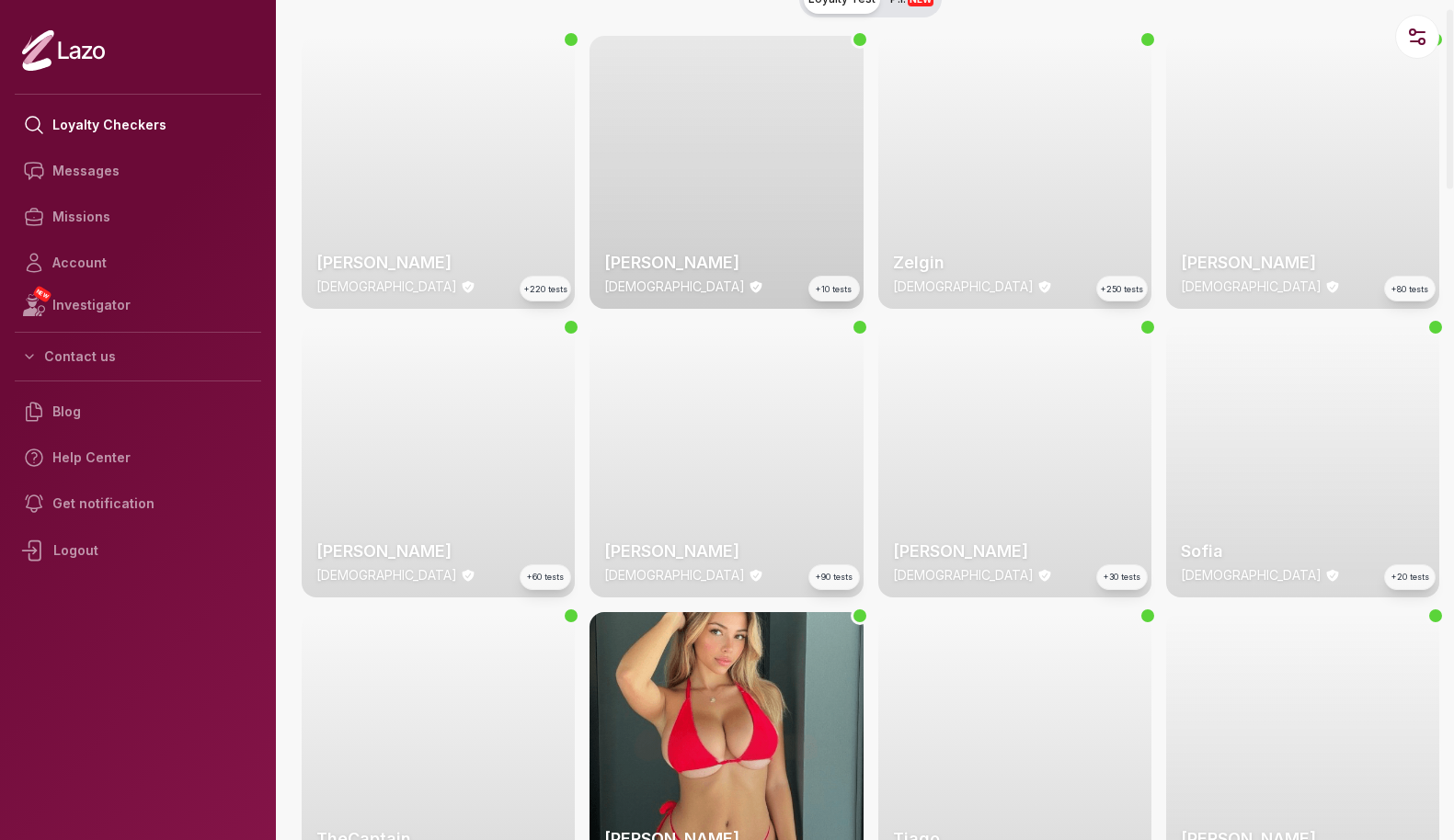
scroll to position [31, 0]
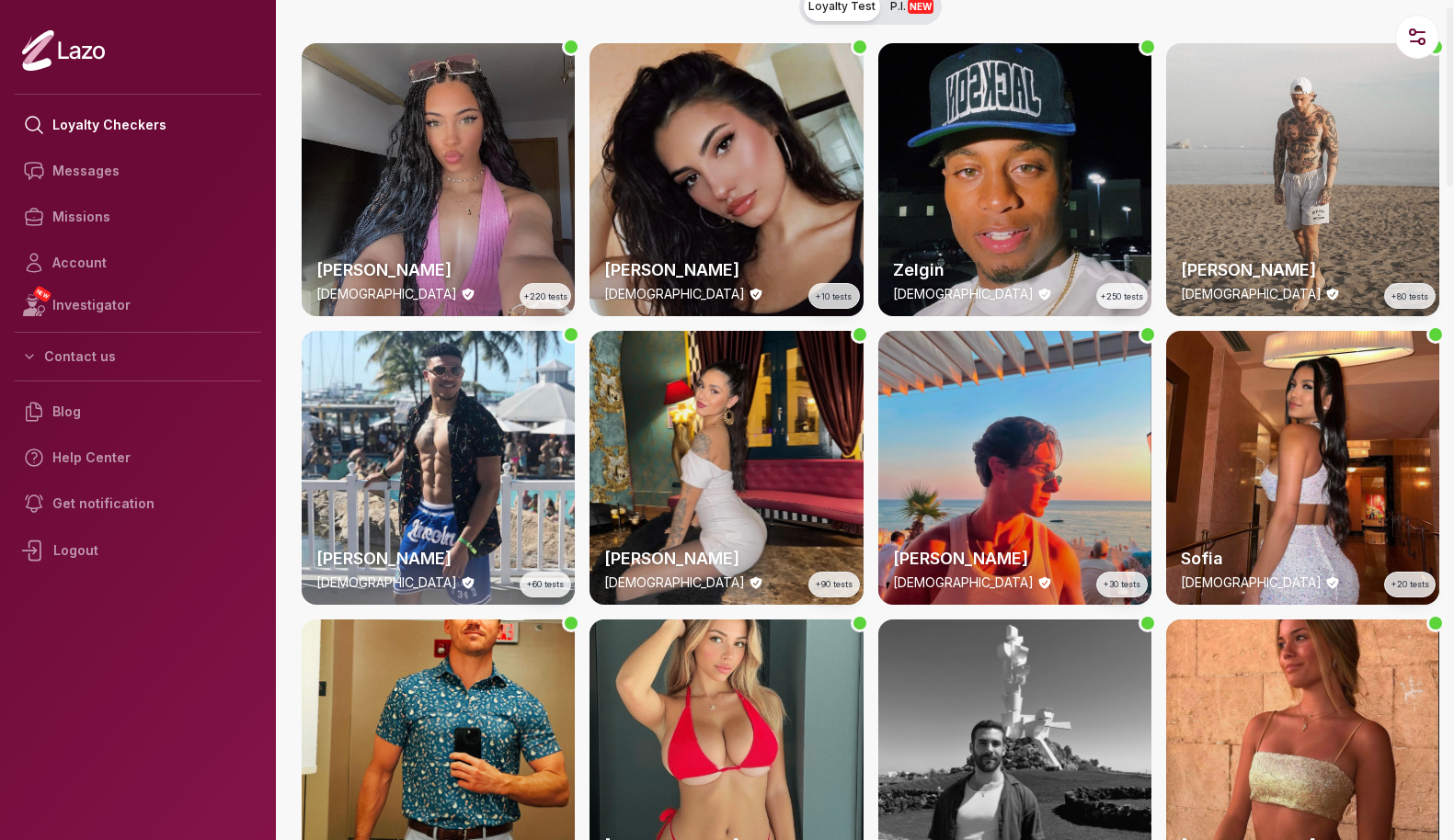
click at [752, 228] on div "[PERSON_NAME] [DEMOGRAPHIC_DATA] +10 tests" at bounding box center [726, 180] width 273 height 273
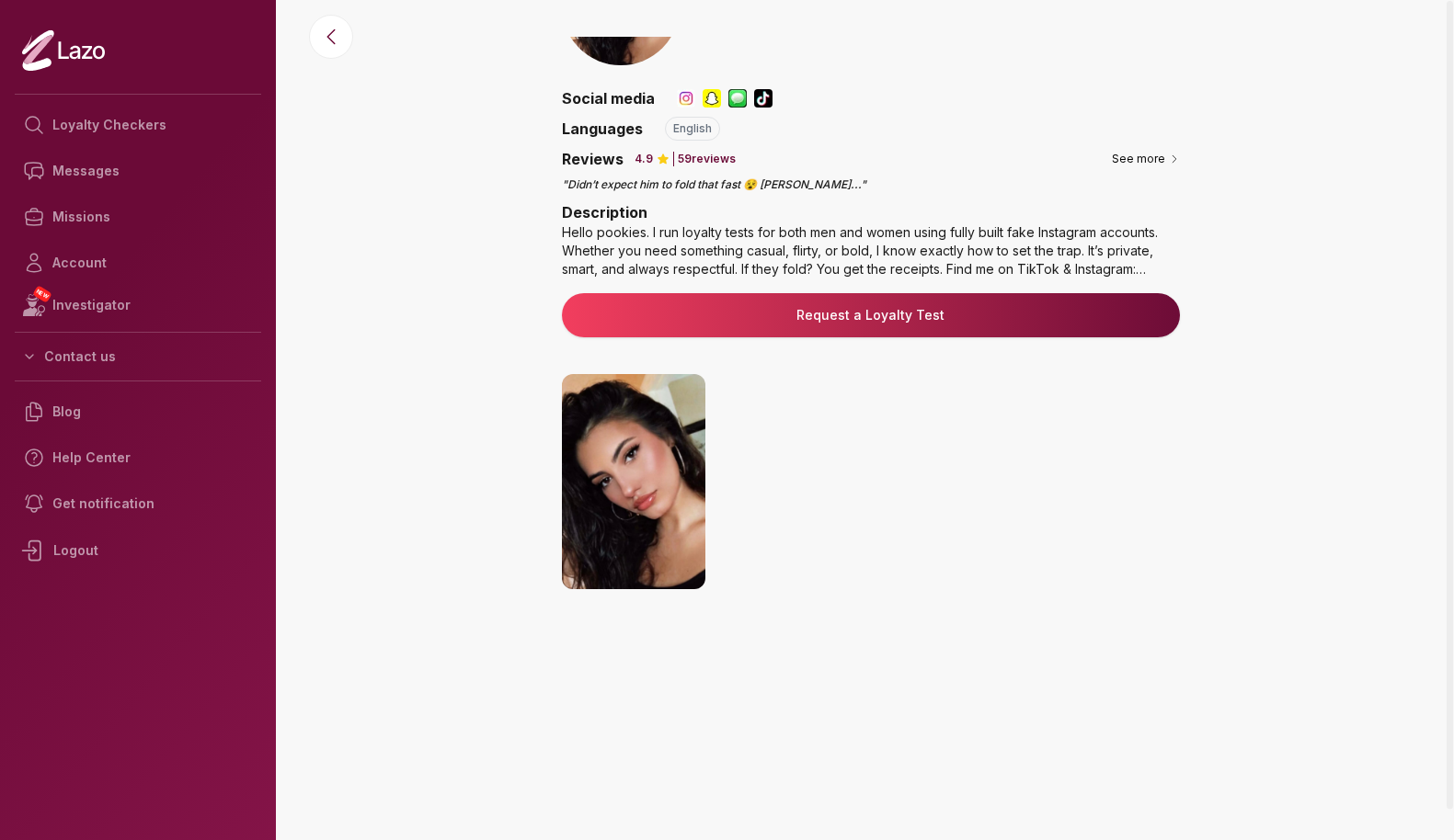
scroll to position [90, 0]
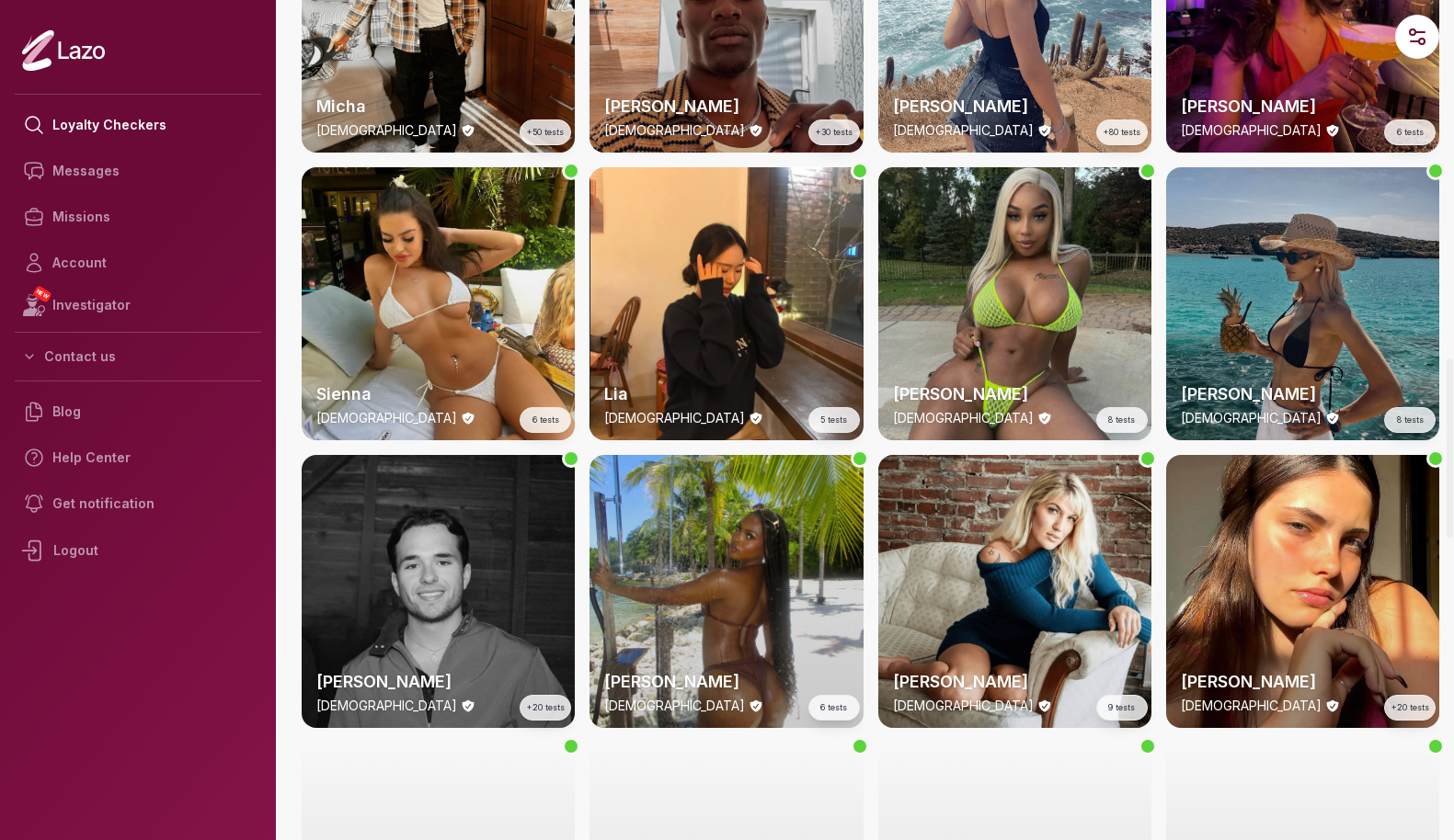
scroll to position [1707, 0]
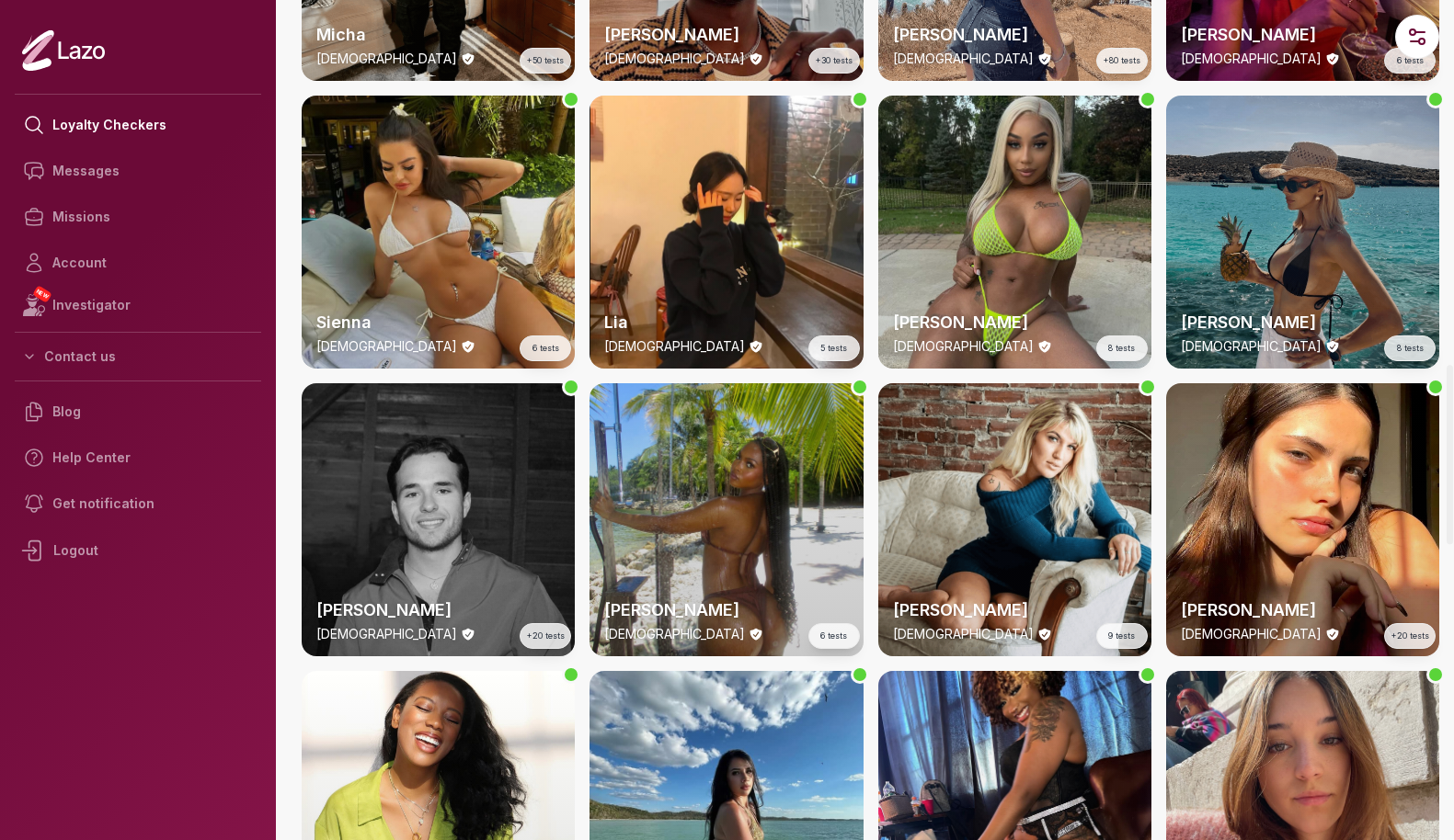
click at [511, 242] on div "Sienna [DEMOGRAPHIC_DATA] 6 tests" at bounding box center [439, 232] width 273 height 273
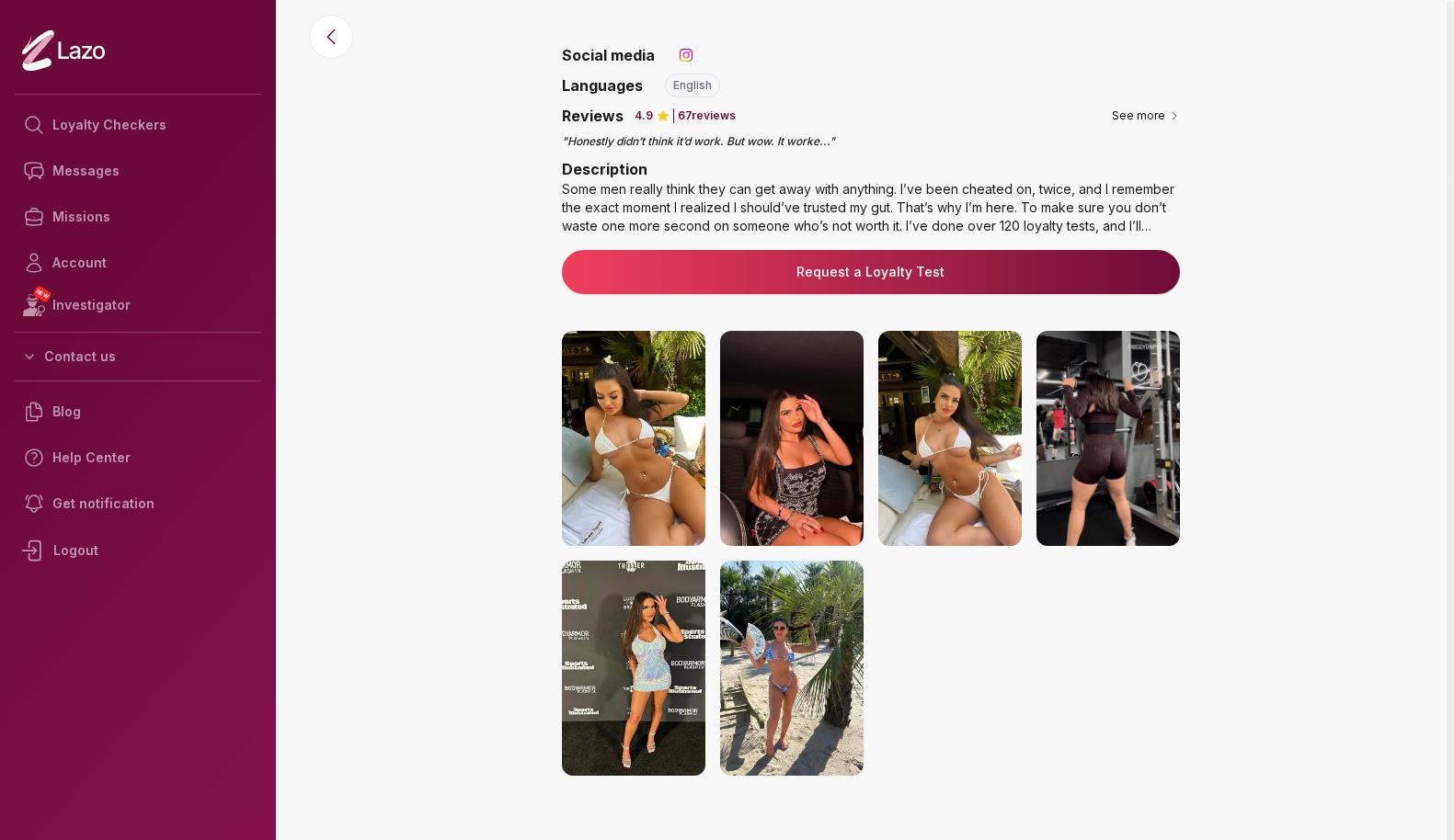
scroll to position [142, 0]
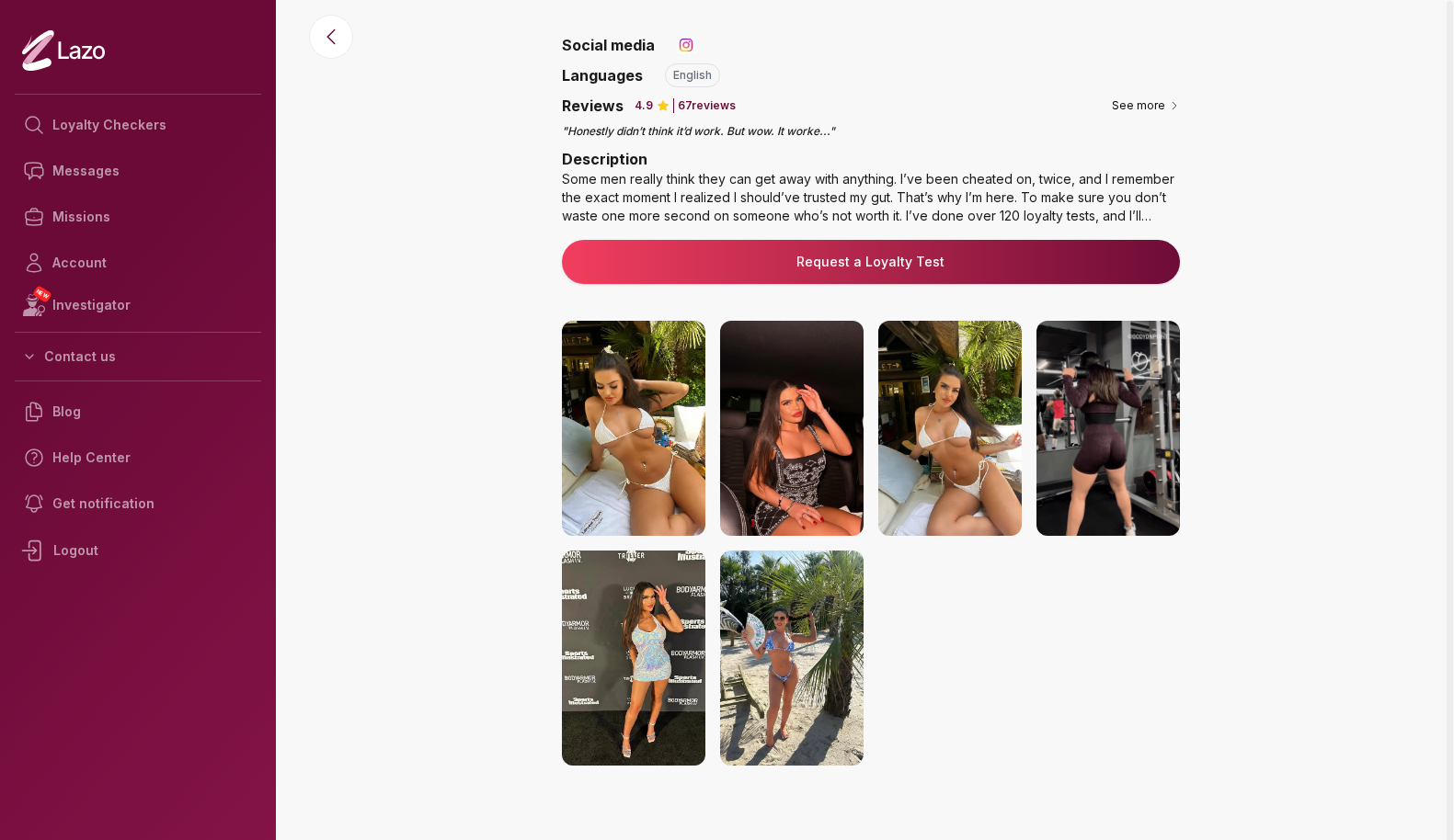
click at [626, 459] on img at bounding box center [634, 428] width 143 height 216
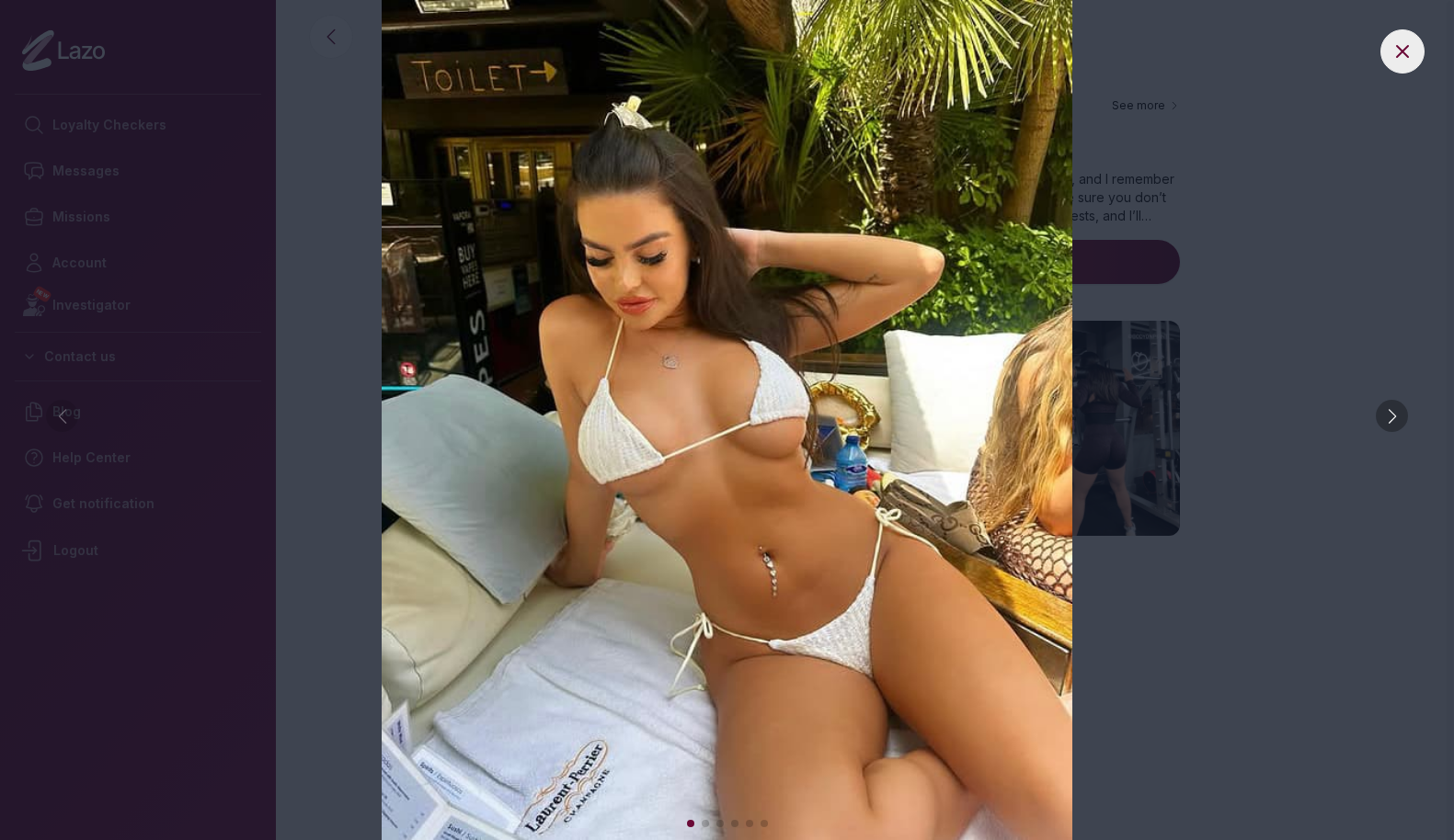
click at [1401, 418] on div at bounding box center [1392, 415] width 33 height 33
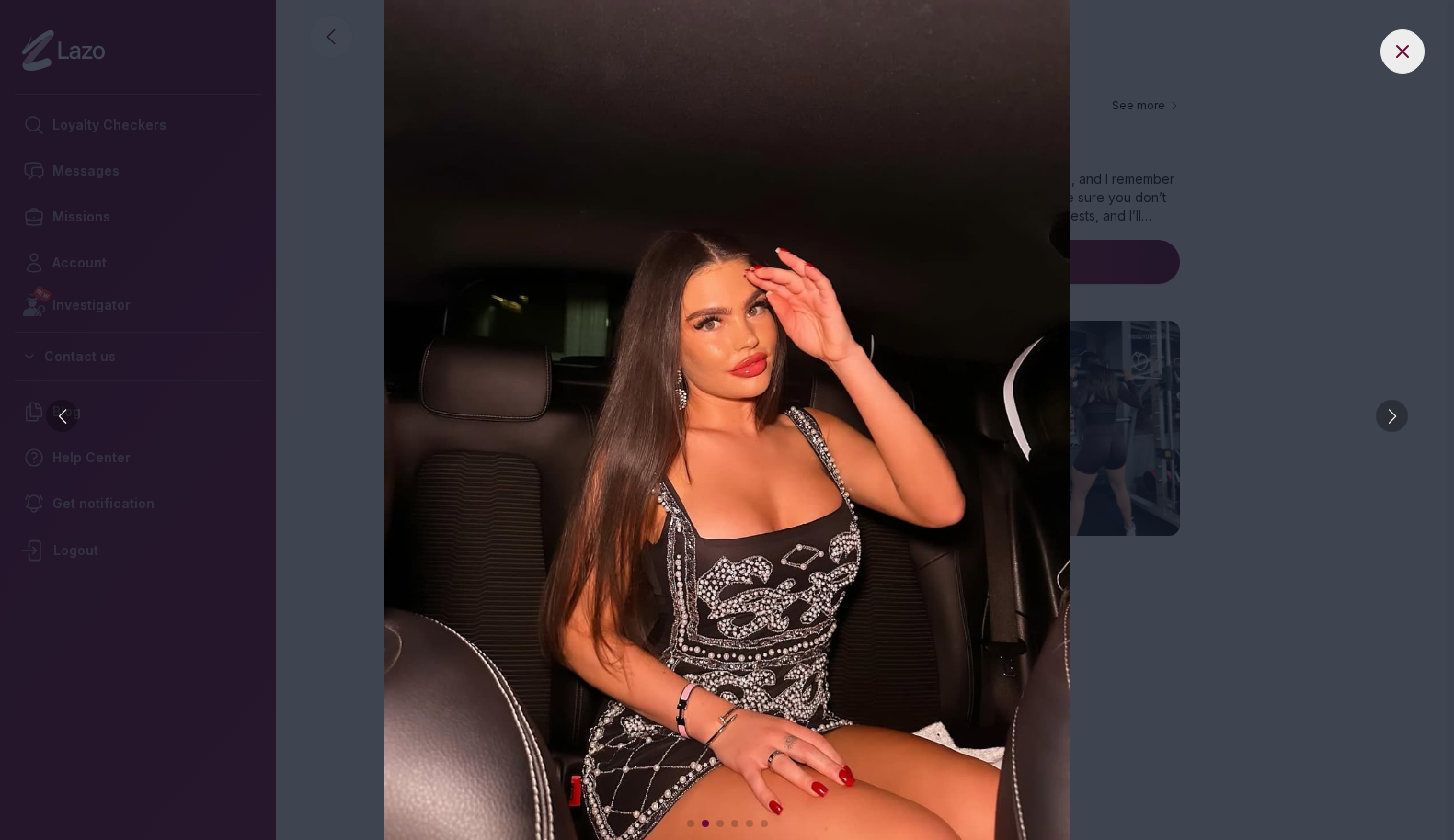
click at [1401, 418] on div at bounding box center [1392, 415] width 33 height 33
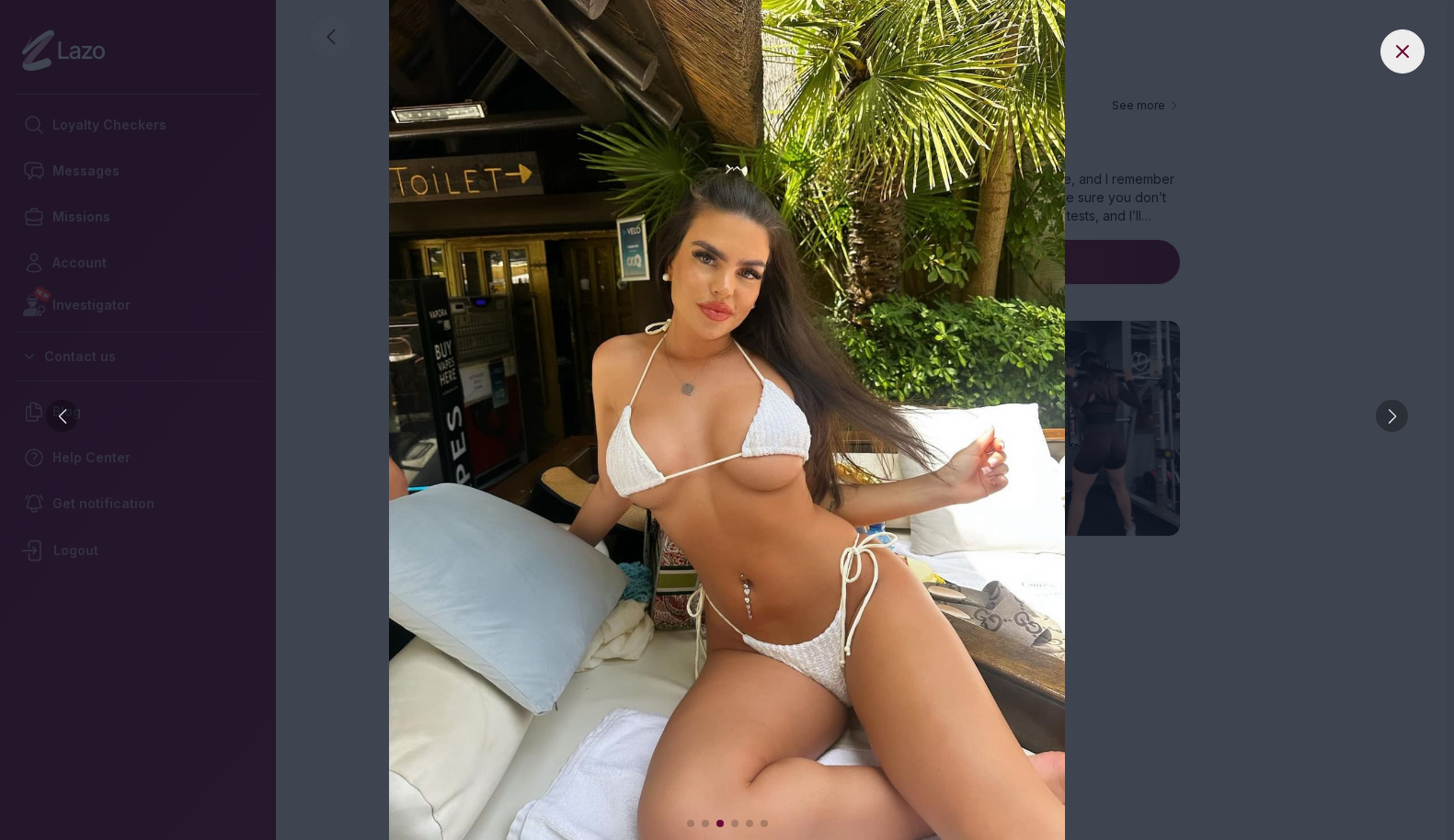
click at [1401, 418] on div at bounding box center [1392, 415] width 33 height 33
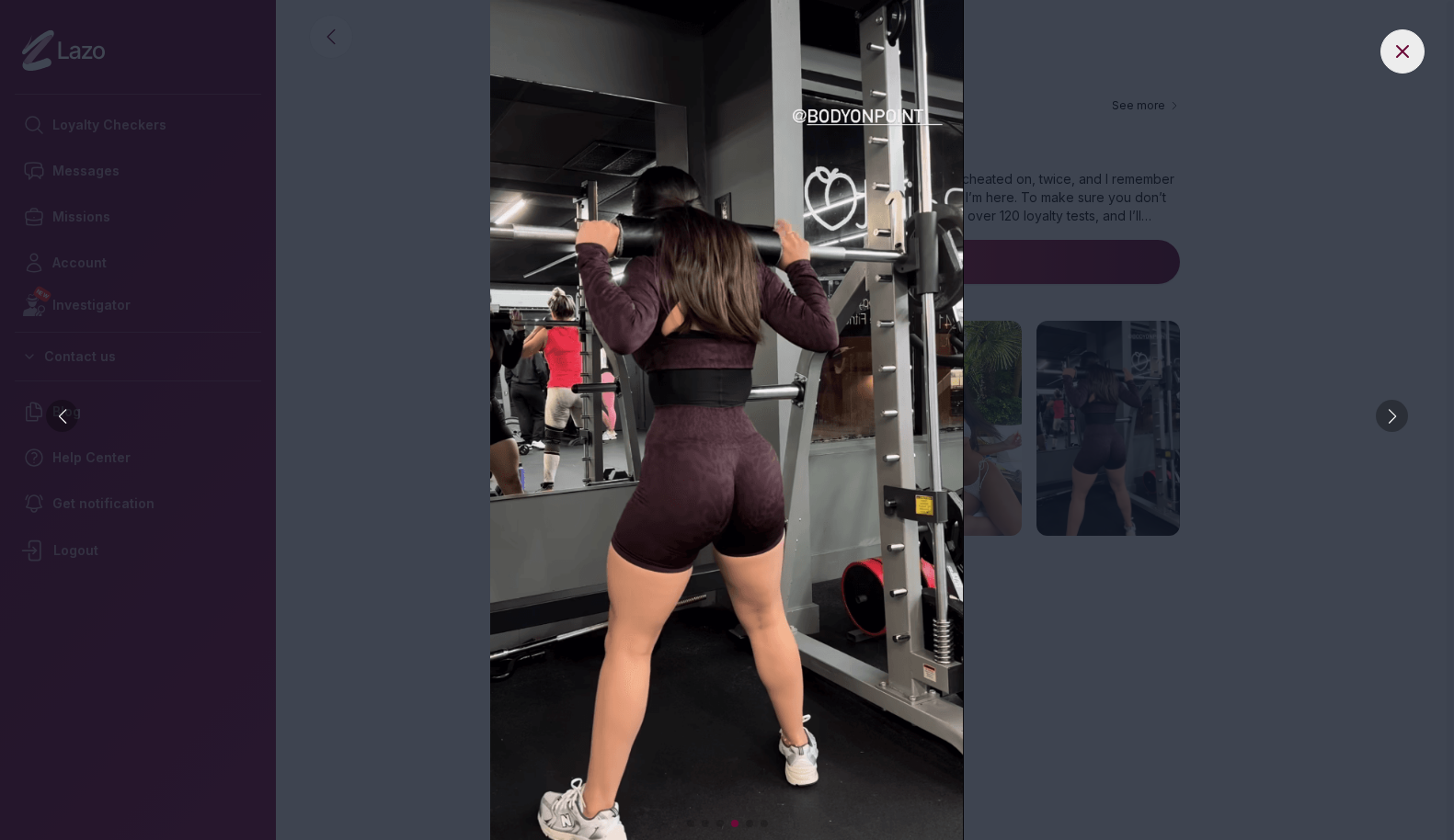
click at [1401, 418] on div at bounding box center [1392, 415] width 33 height 33
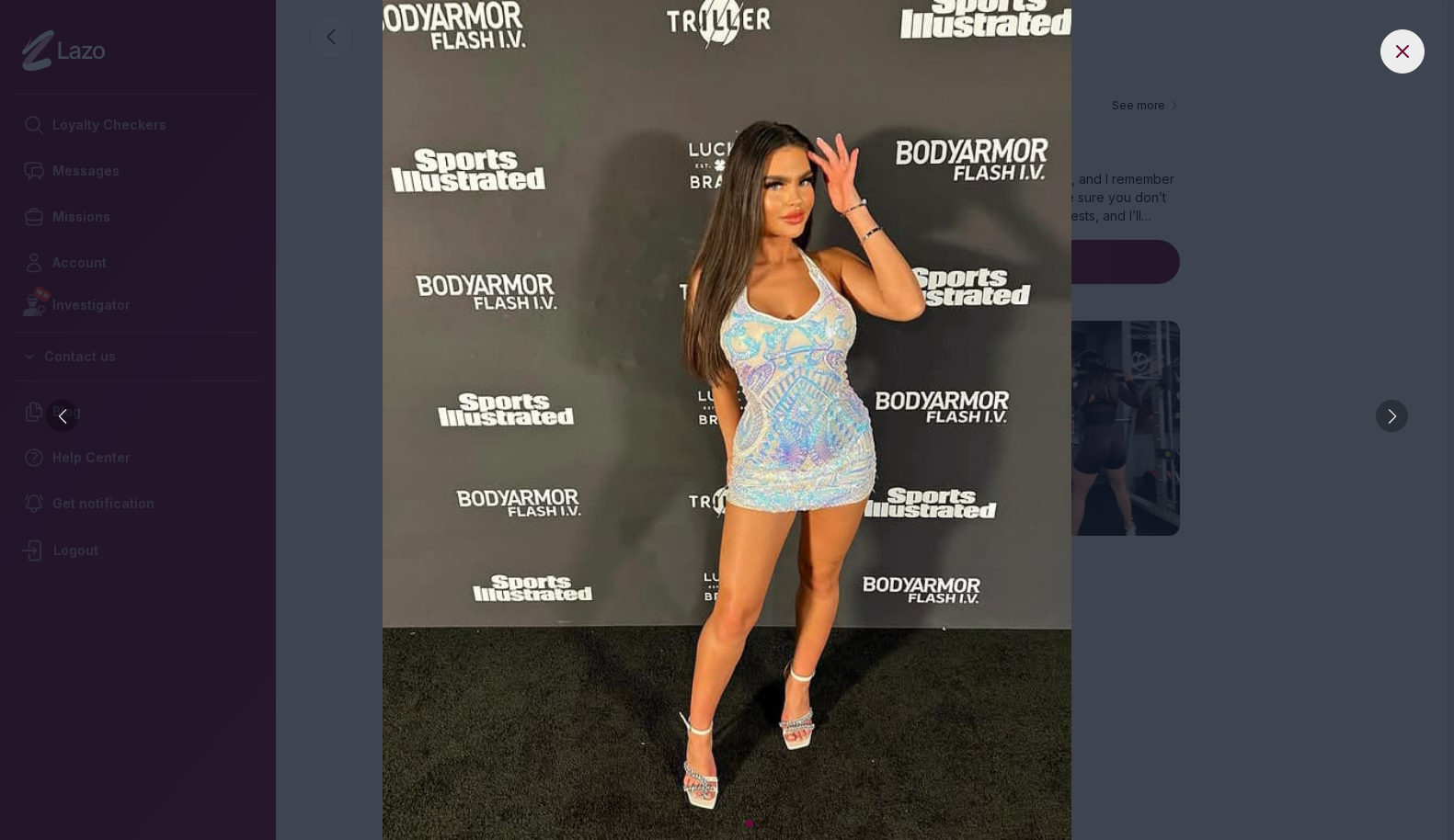
click at [1401, 418] on div at bounding box center [1392, 415] width 33 height 33
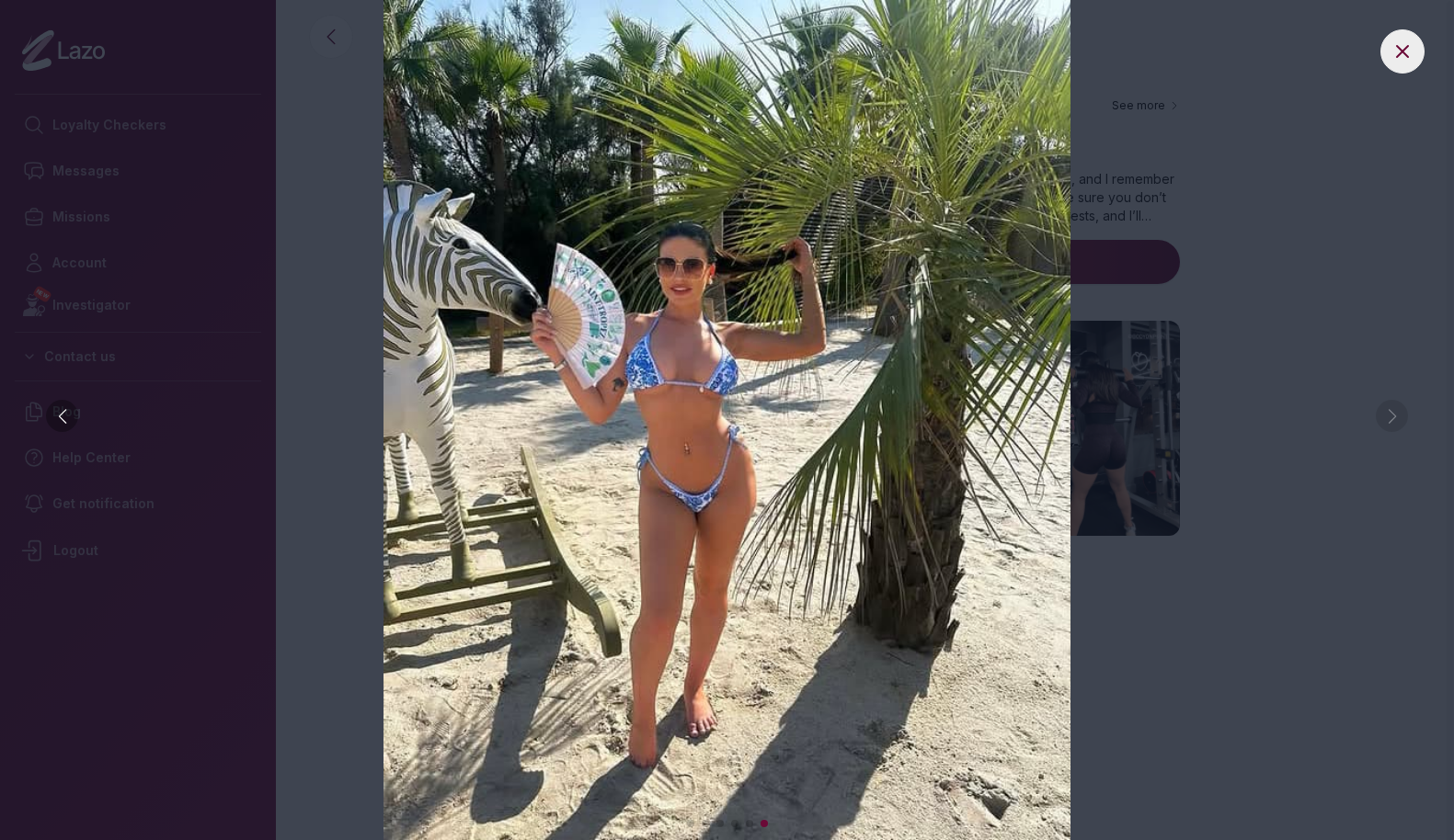
click at [1391, 417] on img at bounding box center [727, 420] width 1381 height 840
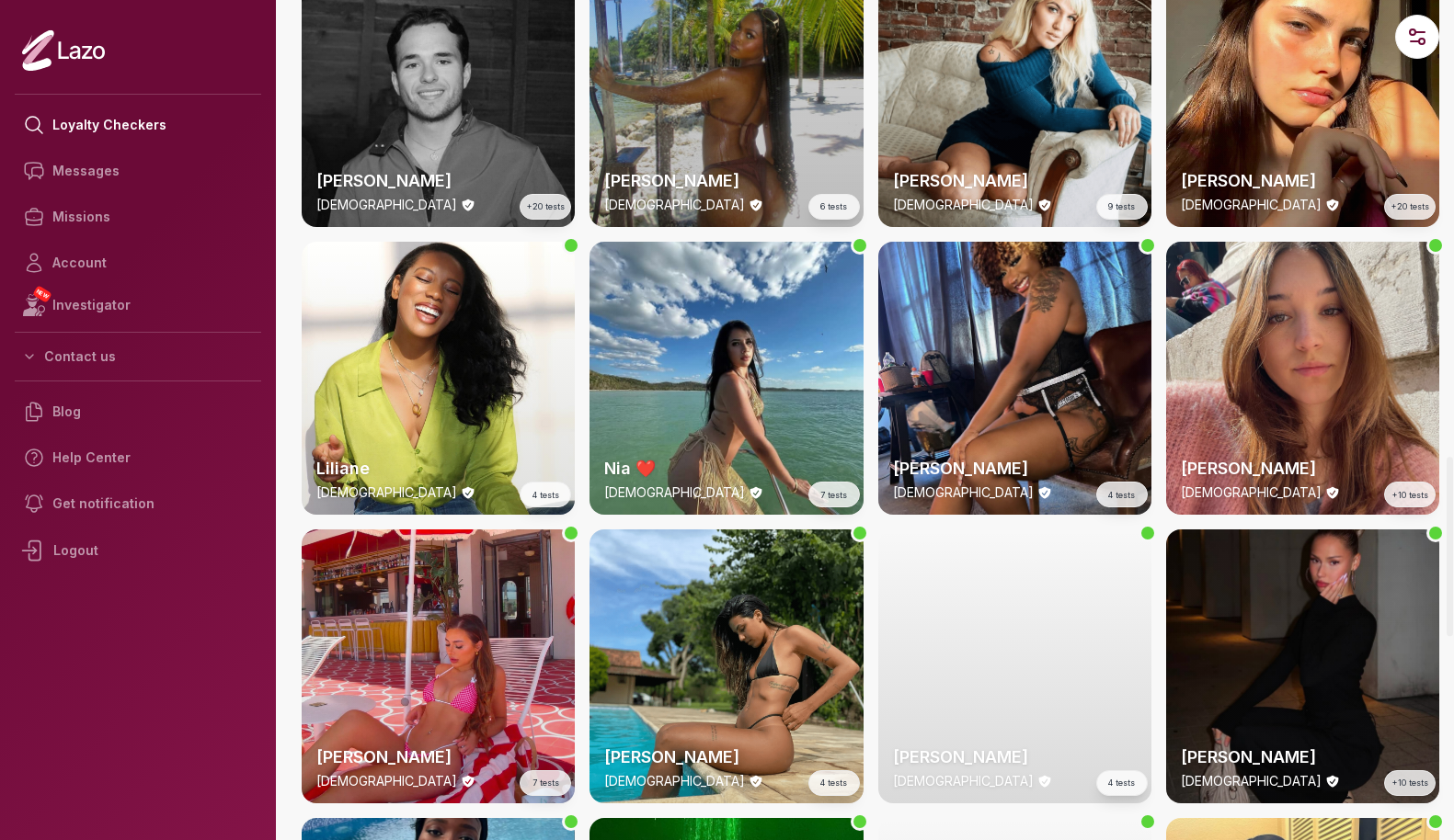
scroll to position [2138, 0]
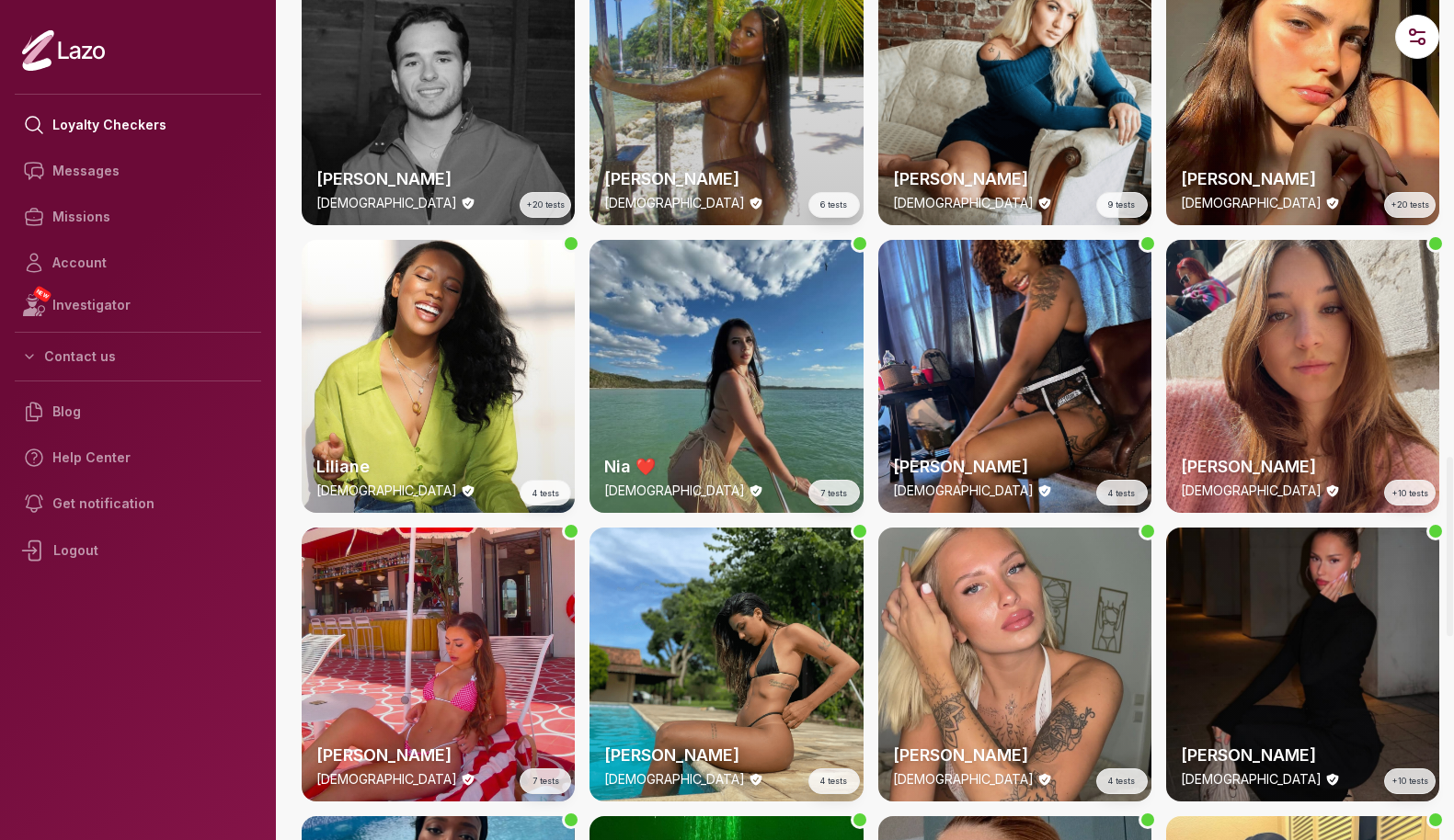
click at [838, 367] on div "Nia ❤️ [DEMOGRAPHIC_DATA] 7 tests" at bounding box center [726, 376] width 273 height 273
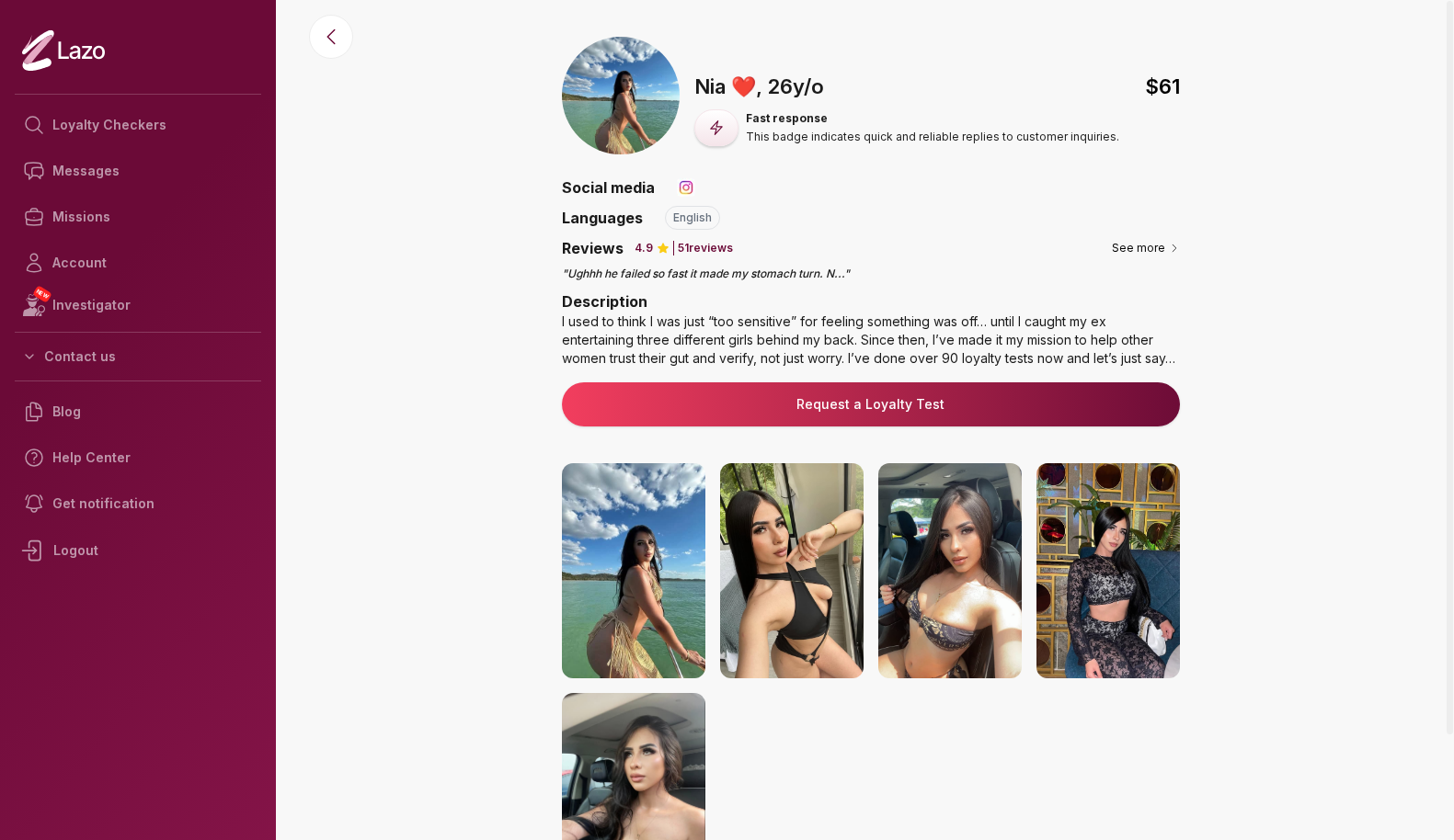
click at [837, 507] on img at bounding box center [792, 571] width 143 height 216
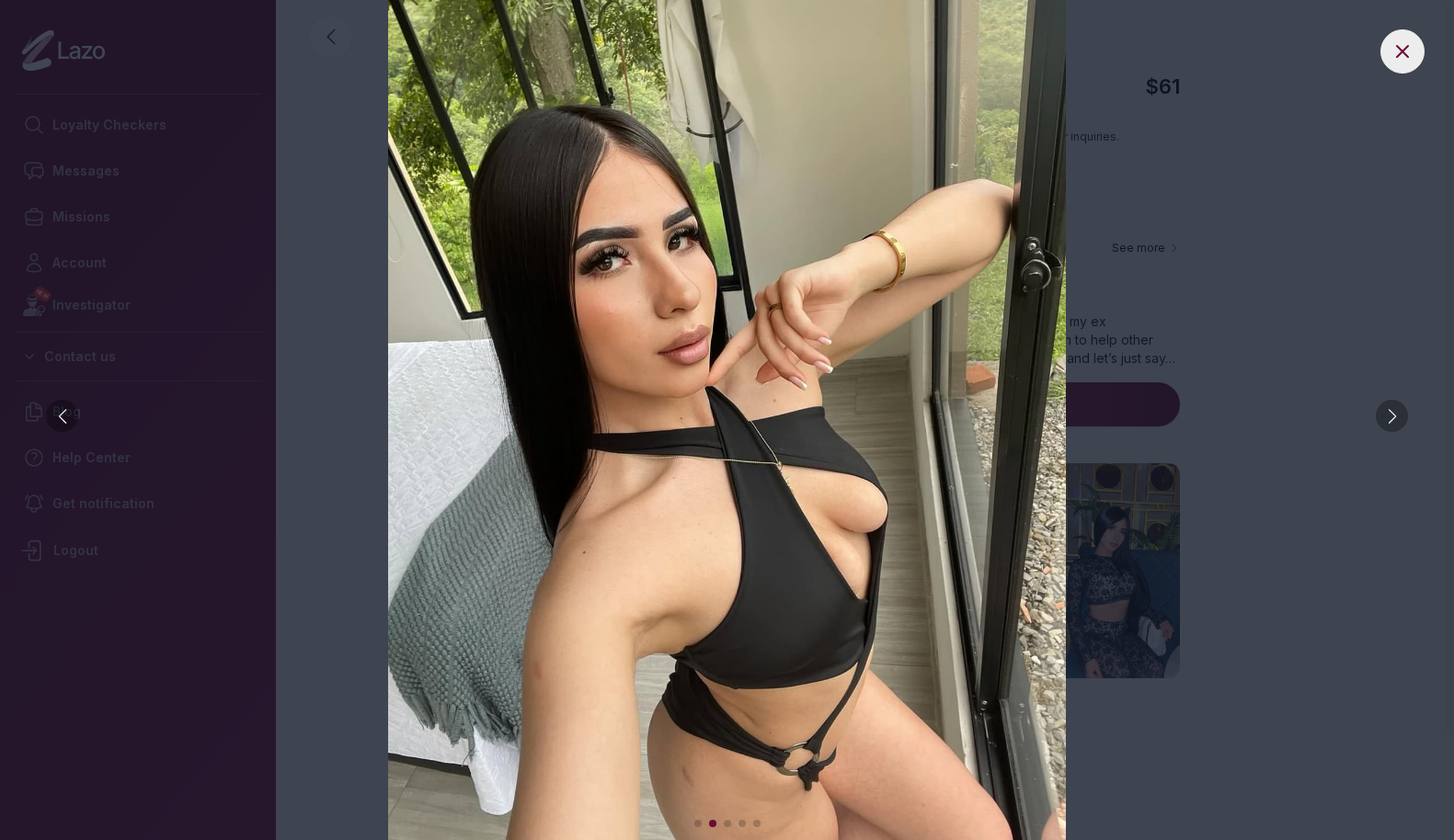
click at [1397, 418] on div at bounding box center [1392, 415] width 33 height 33
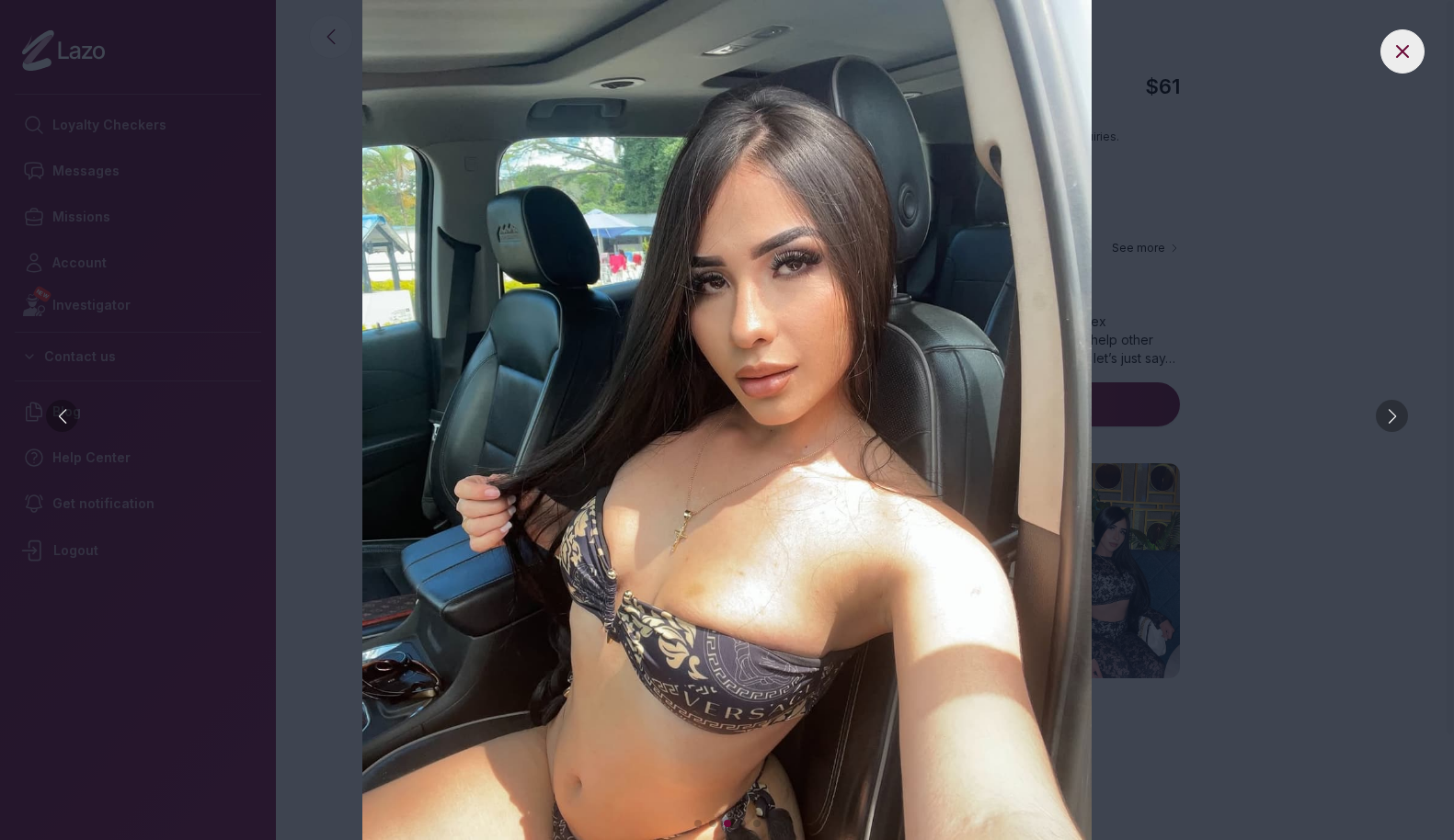
click at [1397, 418] on div at bounding box center [1392, 415] width 33 height 33
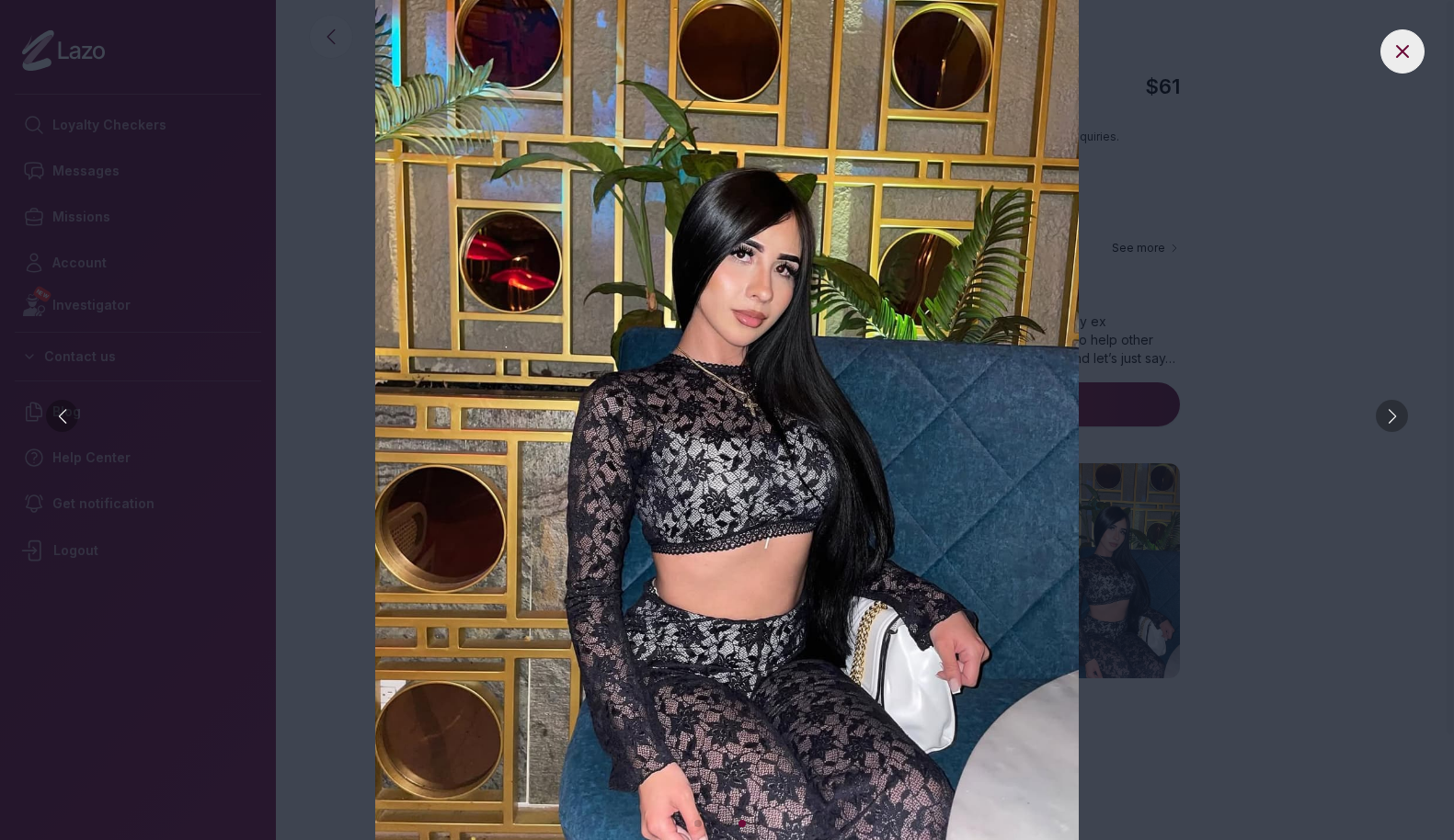
click at [1397, 418] on div at bounding box center [1392, 415] width 33 height 33
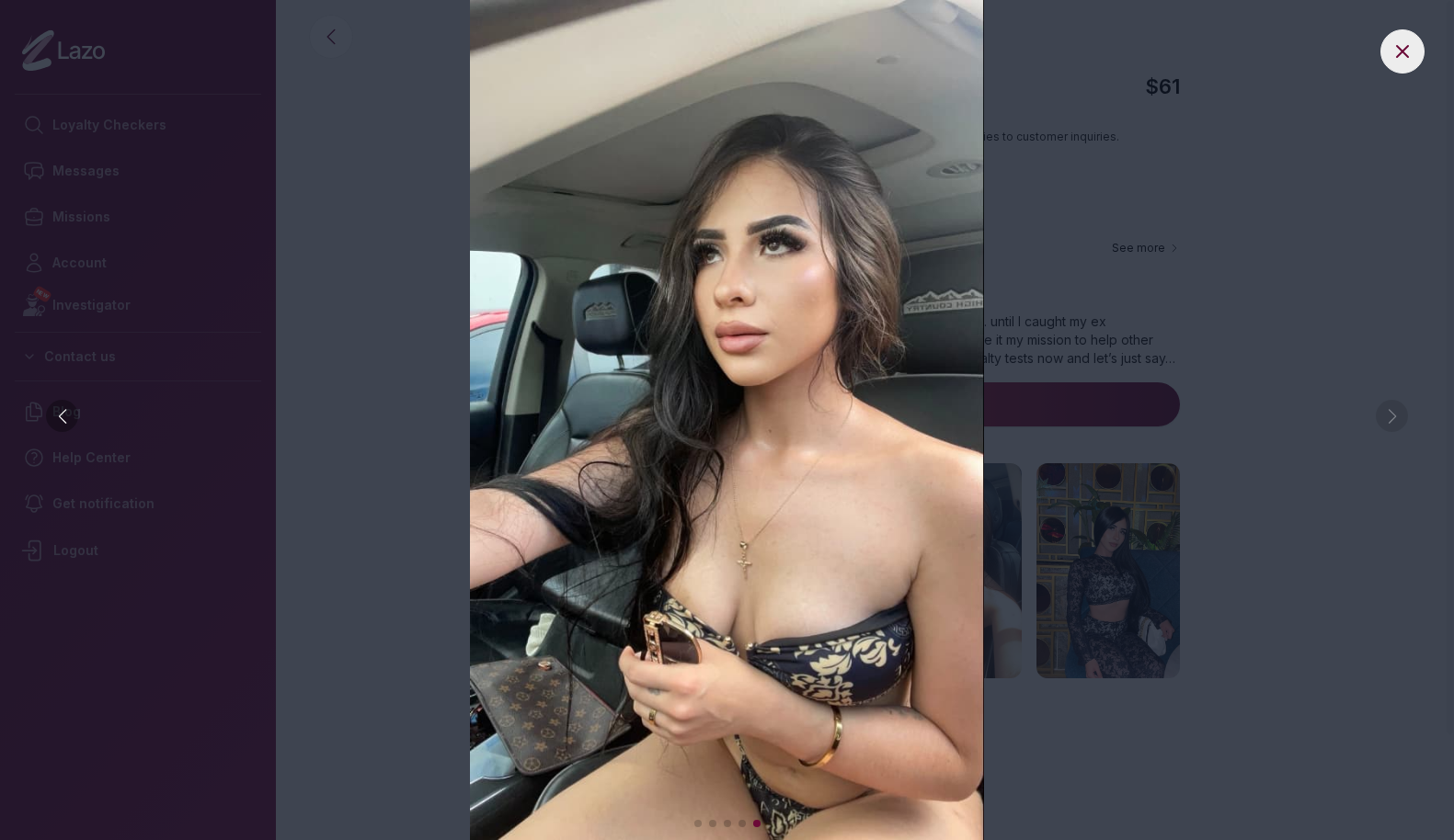
click at [1391, 418] on img at bounding box center [727, 420] width 1381 height 840
click at [1331, 332] on img at bounding box center [727, 420] width 1381 height 840
click at [1404, 55] on icon at bounding box center [1403, 52] width 22 height 22
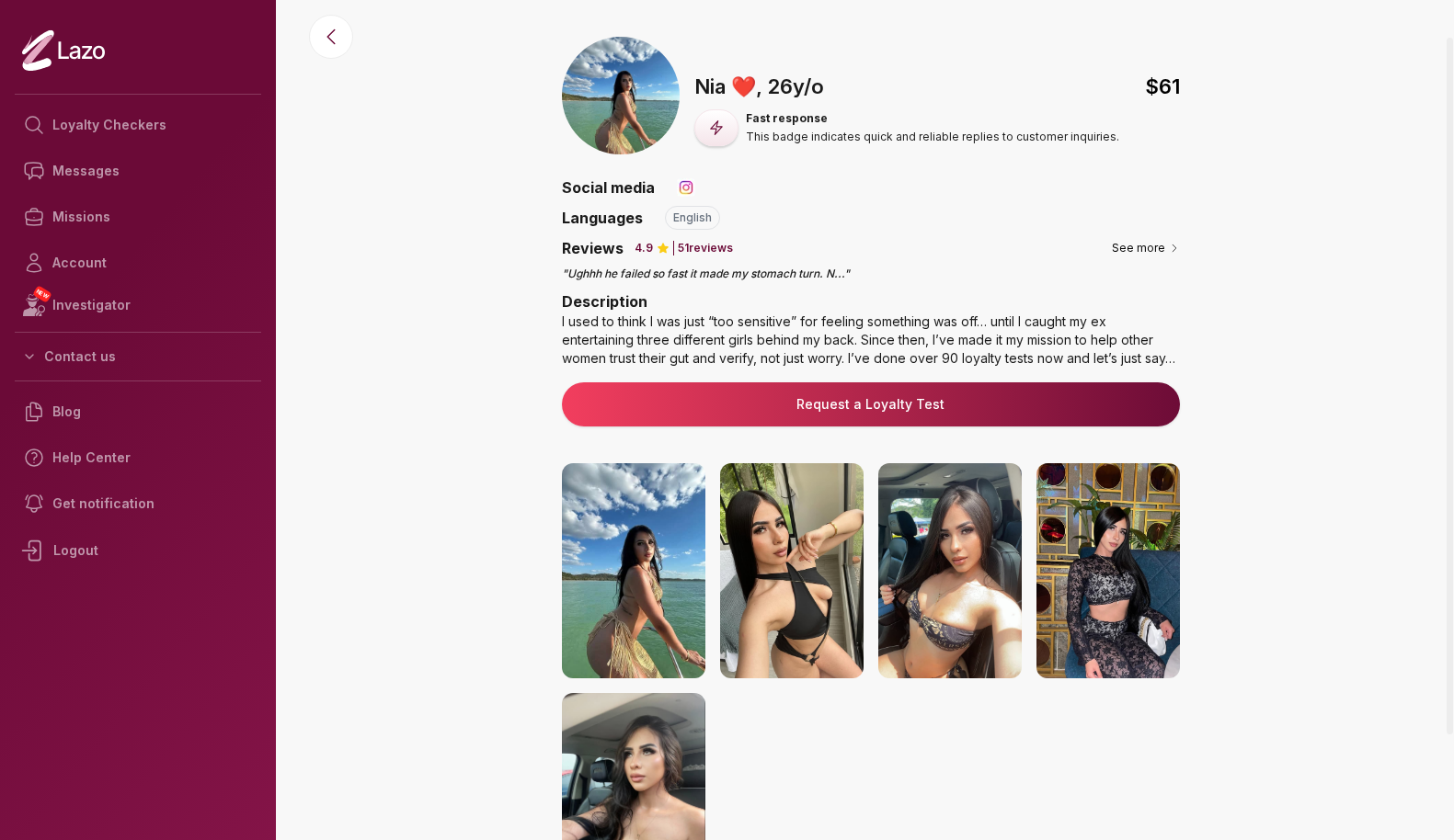
click at [1021, 396] on link "Request a Loyalty Test" at bounding box center [870, 404] width 588 height 19
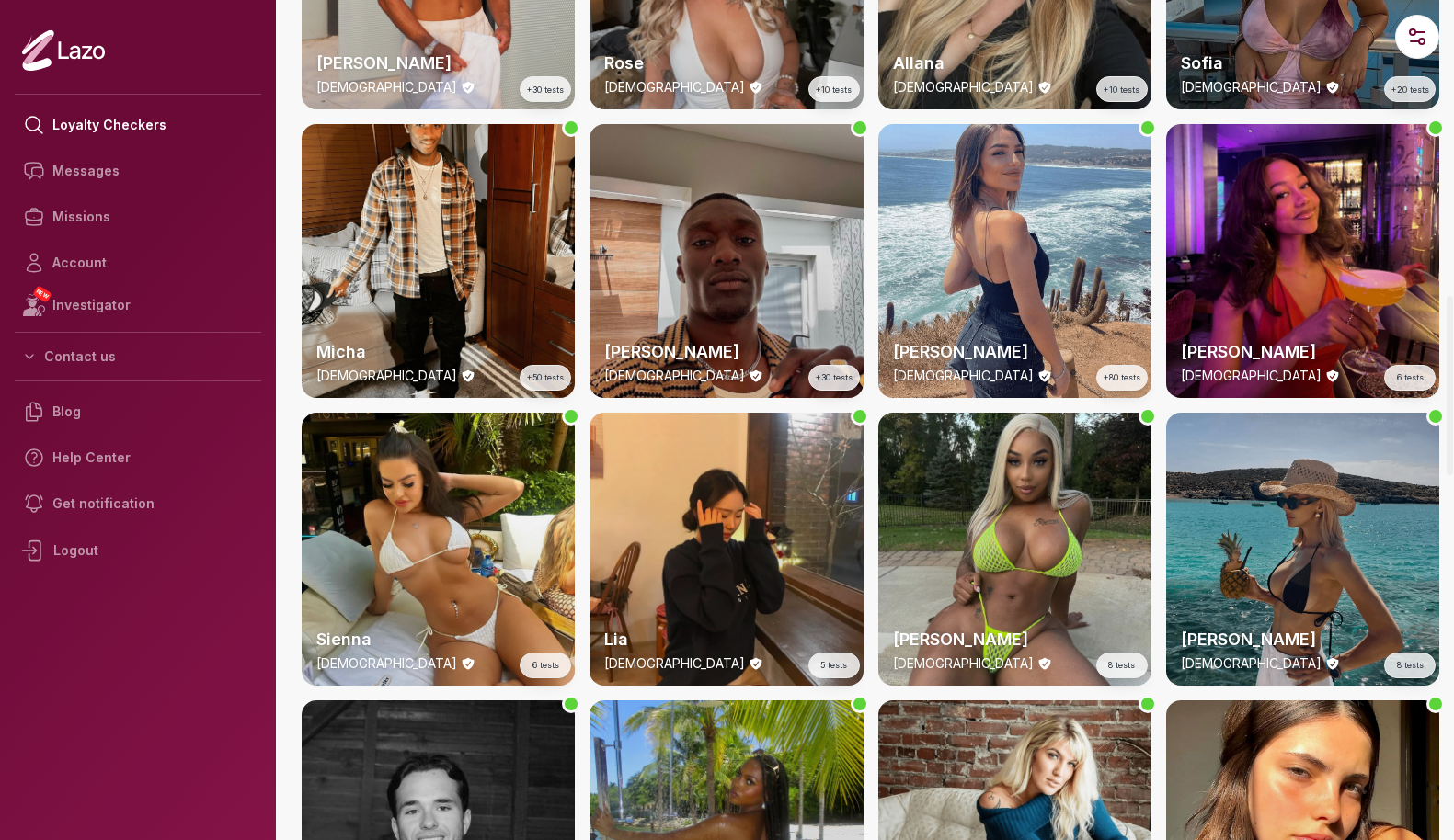
scroll to position [1378, 0]
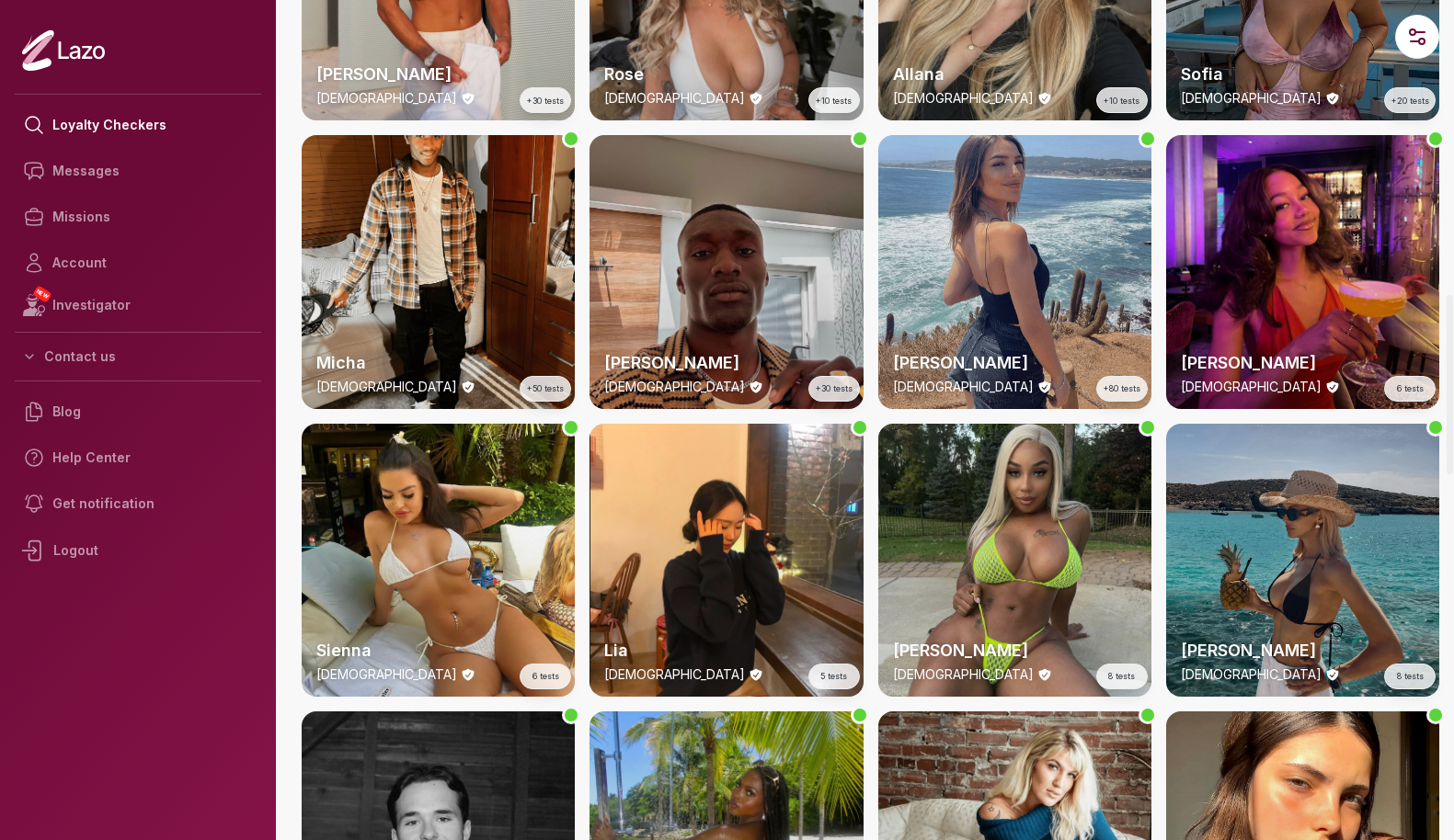
click at [1016, 297] on div "Alba [DEMOGRAPHIC_DATA] +80 tests" at bounding box center [1015, 271] width 273 height 273
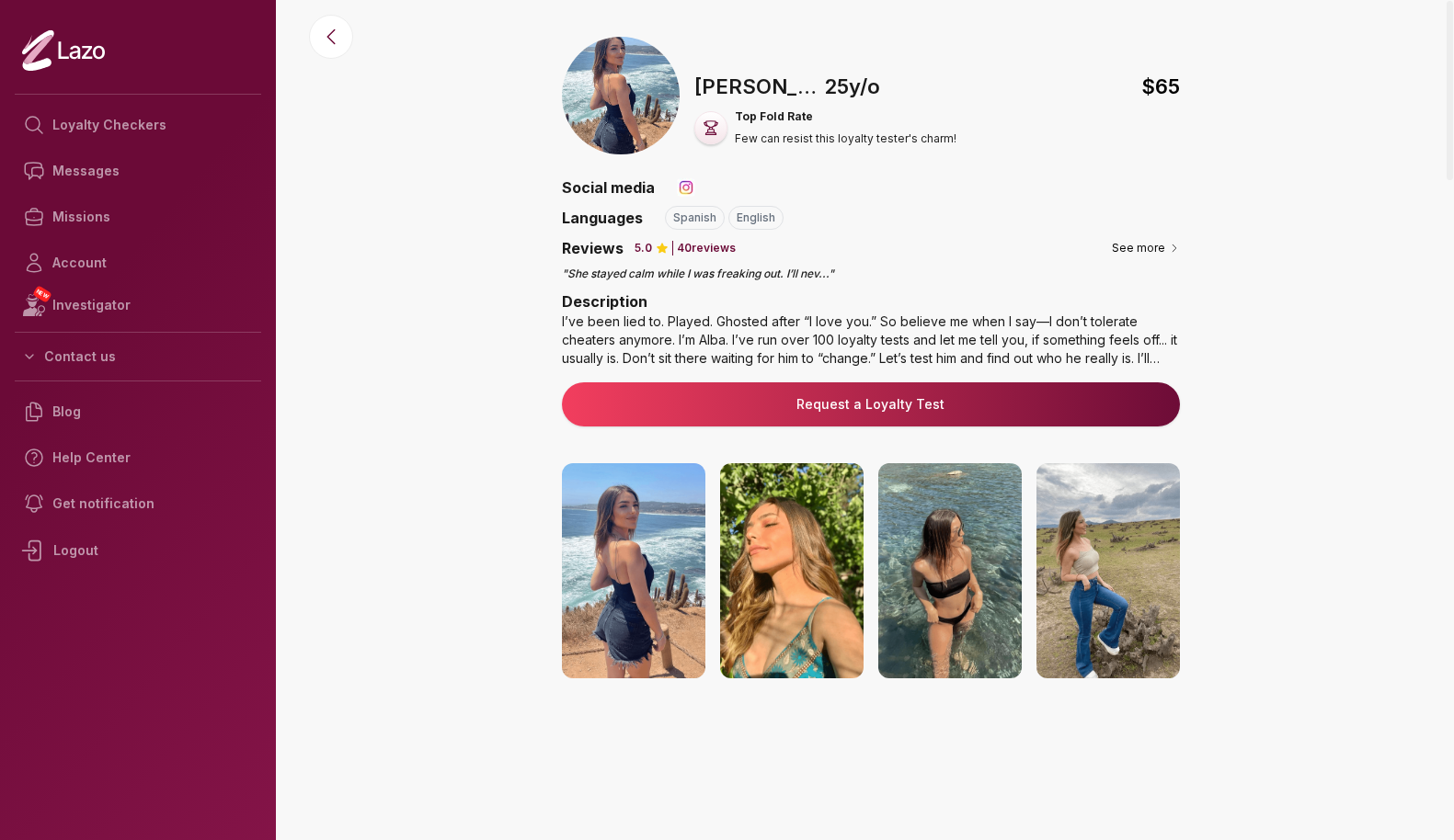
click at [839, 407] on link "Request a Loyalty Test" at bounding box center [870, 404] width 588 height 19
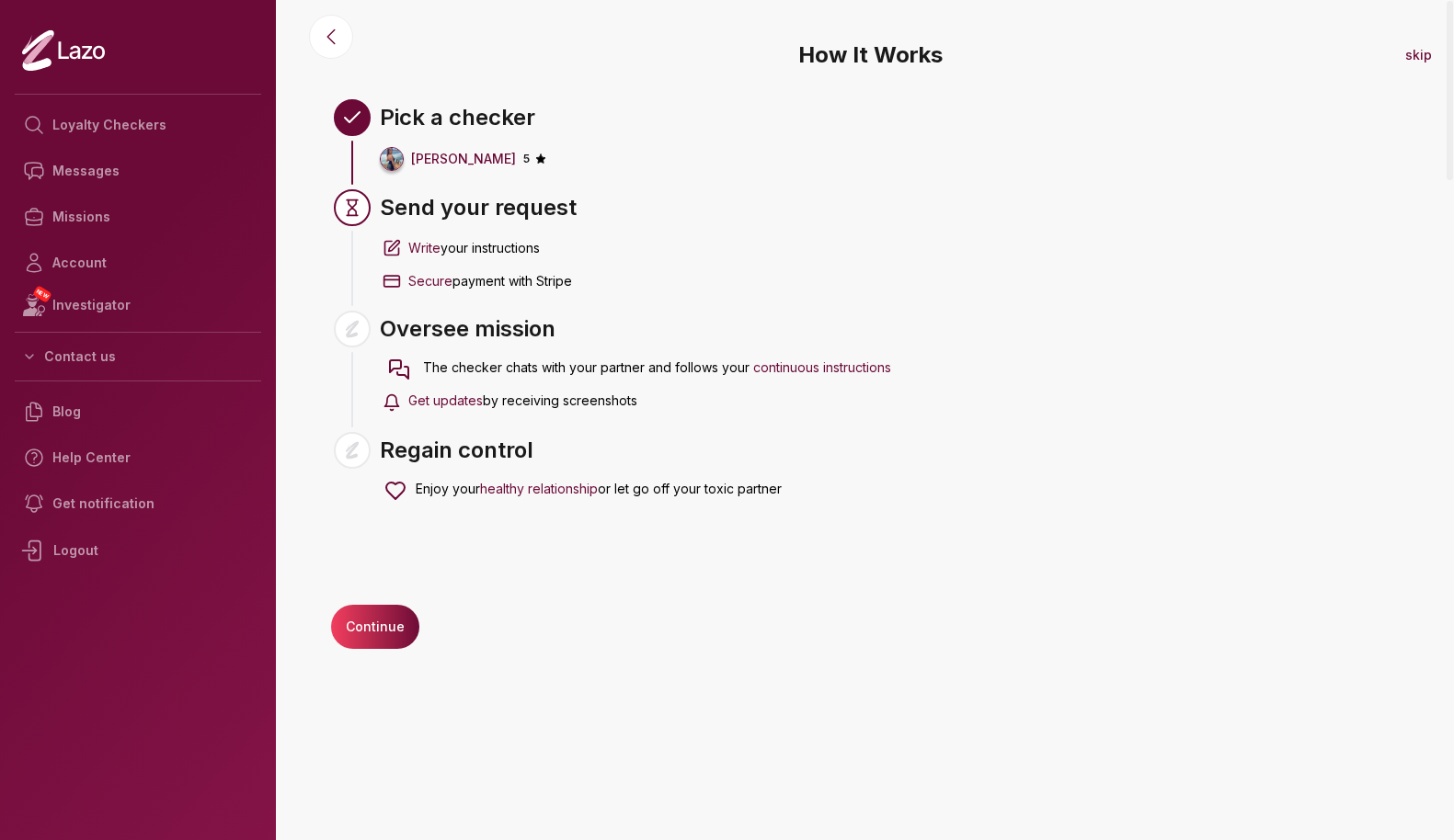
click at [389, 623] on button "Continue" at bounding box center [375, 626] width 88 height 44
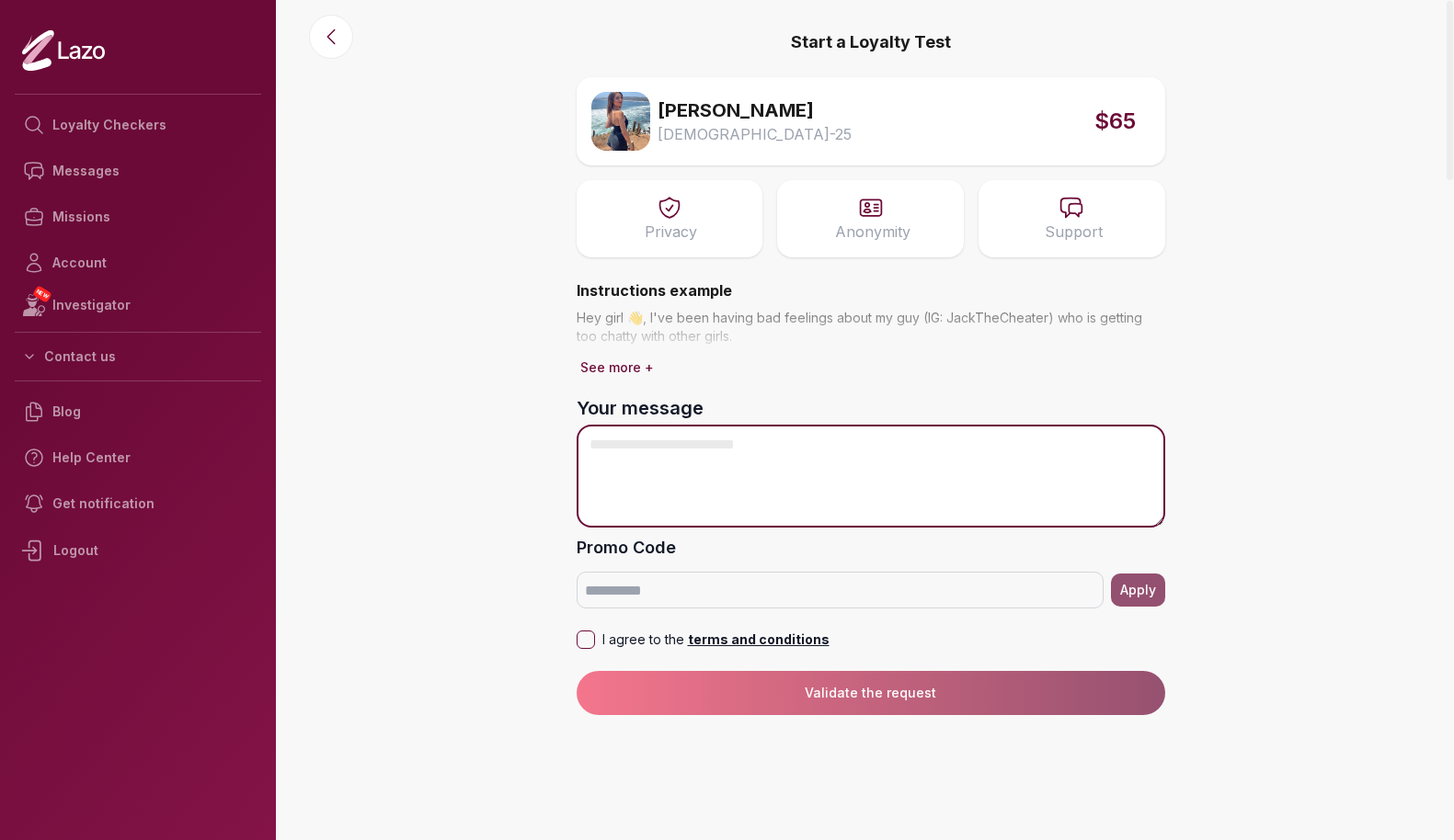
click at [685, 438] on textarea "Your message" at bounding box center [870, 476] width 588 height 103
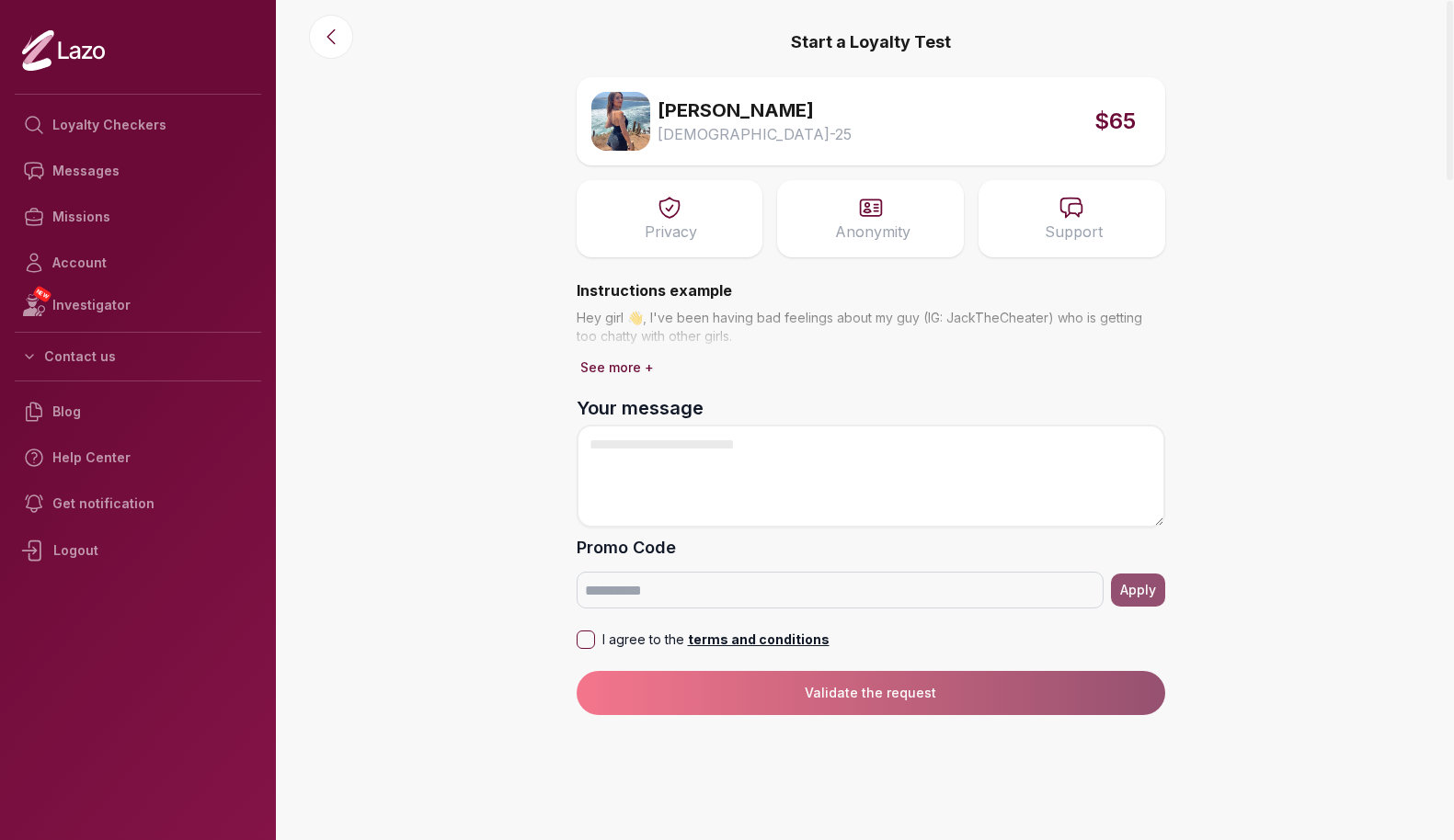
click at [611, 359] on button "See more +" at bounding box center [616, 368] width 81 height 26
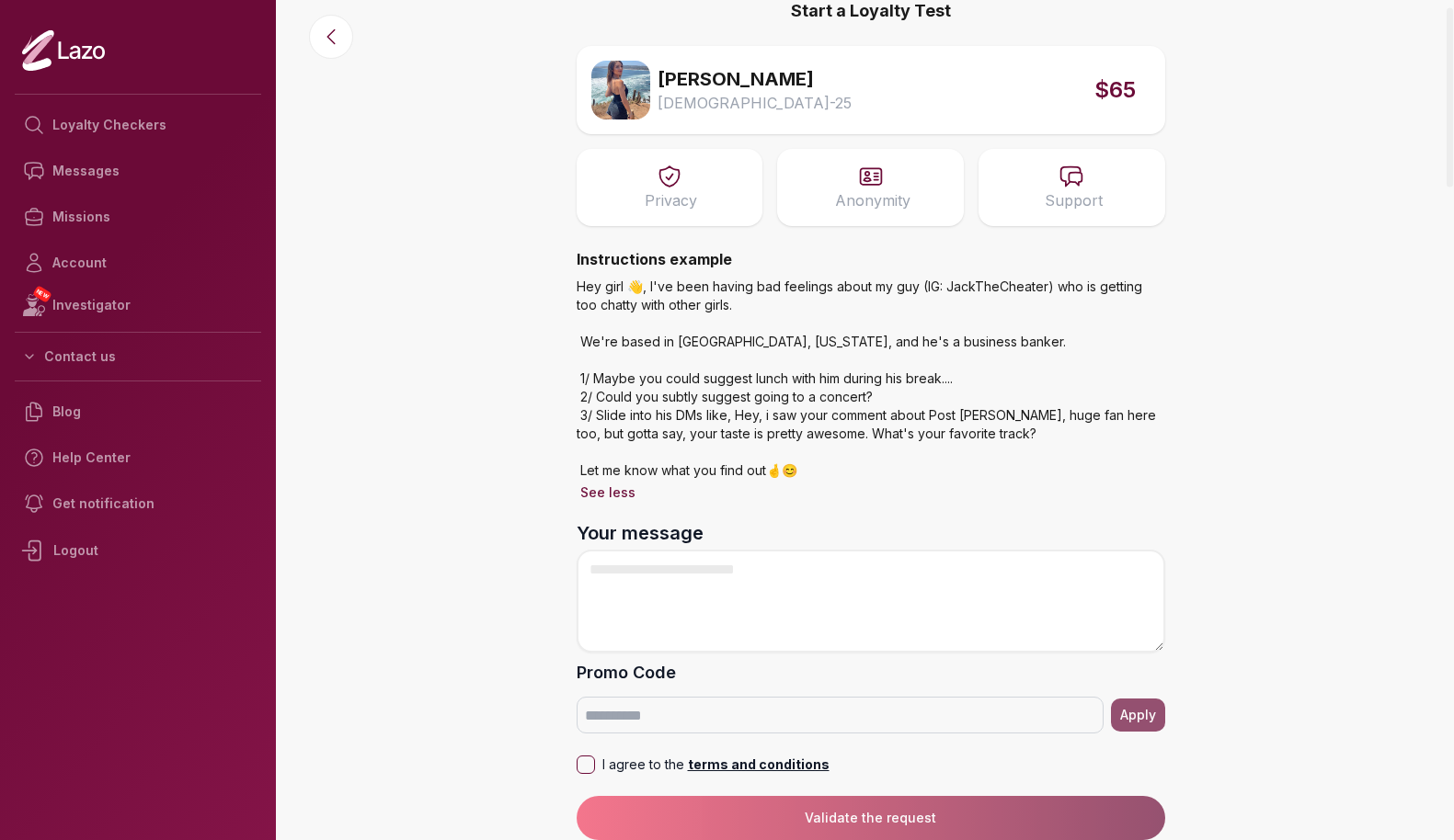
scroll to position [32, 0]
click at [668, 177] on icon at bounding box center [670, 177] width 26 height 26
click at [1070, 183] on icon at bounding box center [1072, 177] width 21 height 20
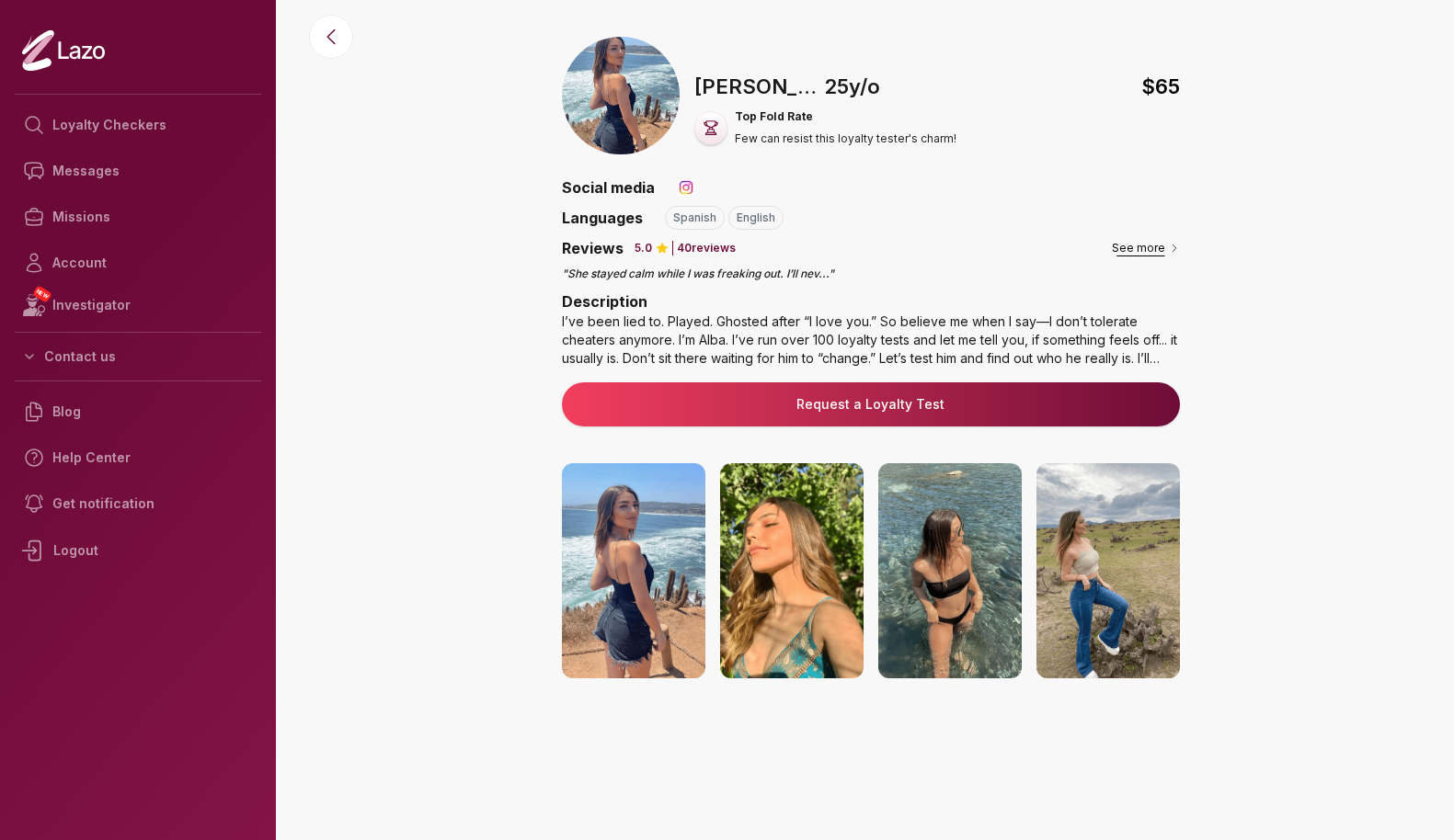
click at [1132, 243] on button "See more" at bounding box center [1145, 248] width 68 height 19
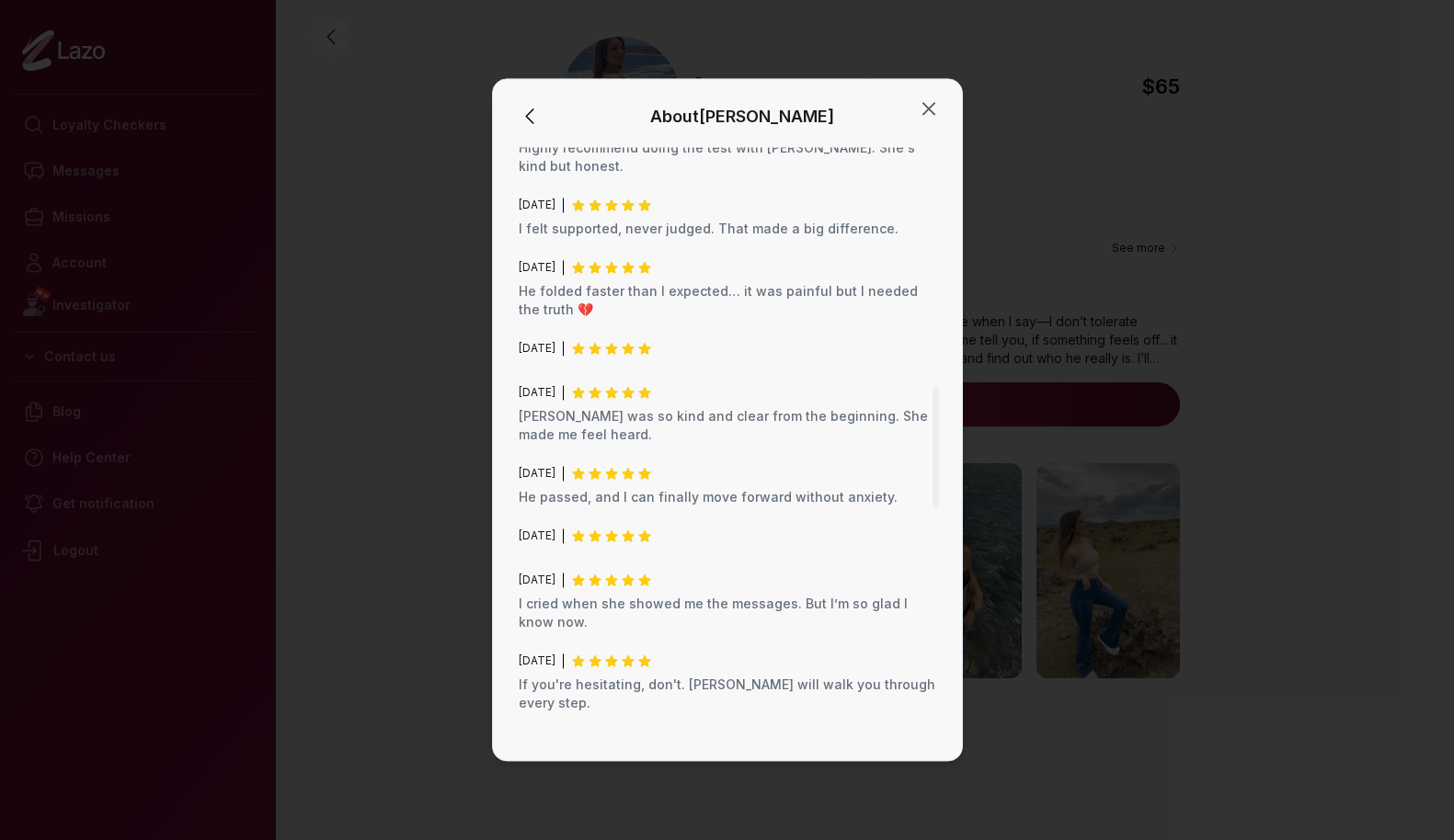
scroll to position [1201, 0]
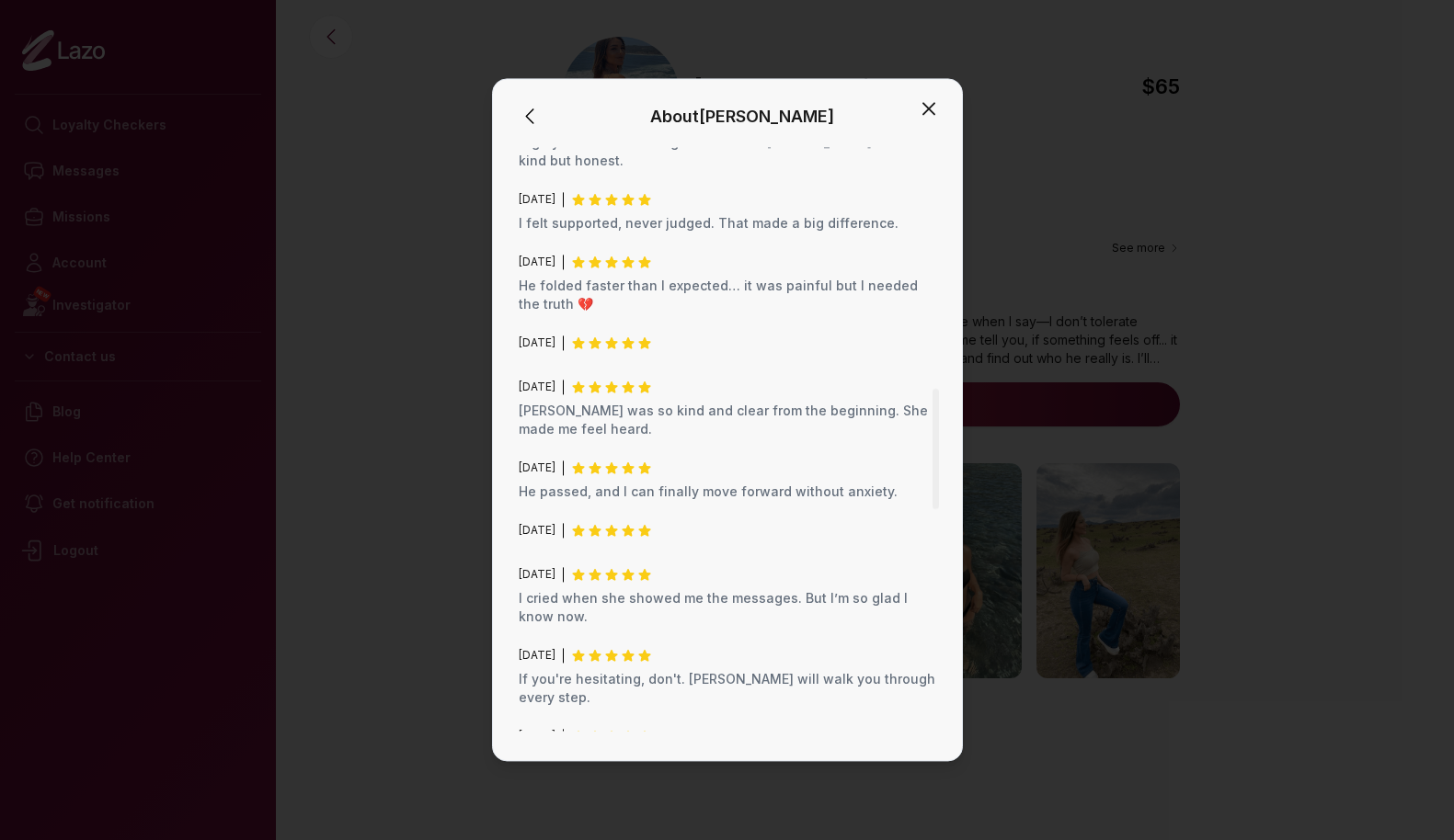
click at [923, 110] on icon "button" at bounding box center [930, 109] width 22 height 22
